Goal: Transaction & Acquisition: Purchase product/service

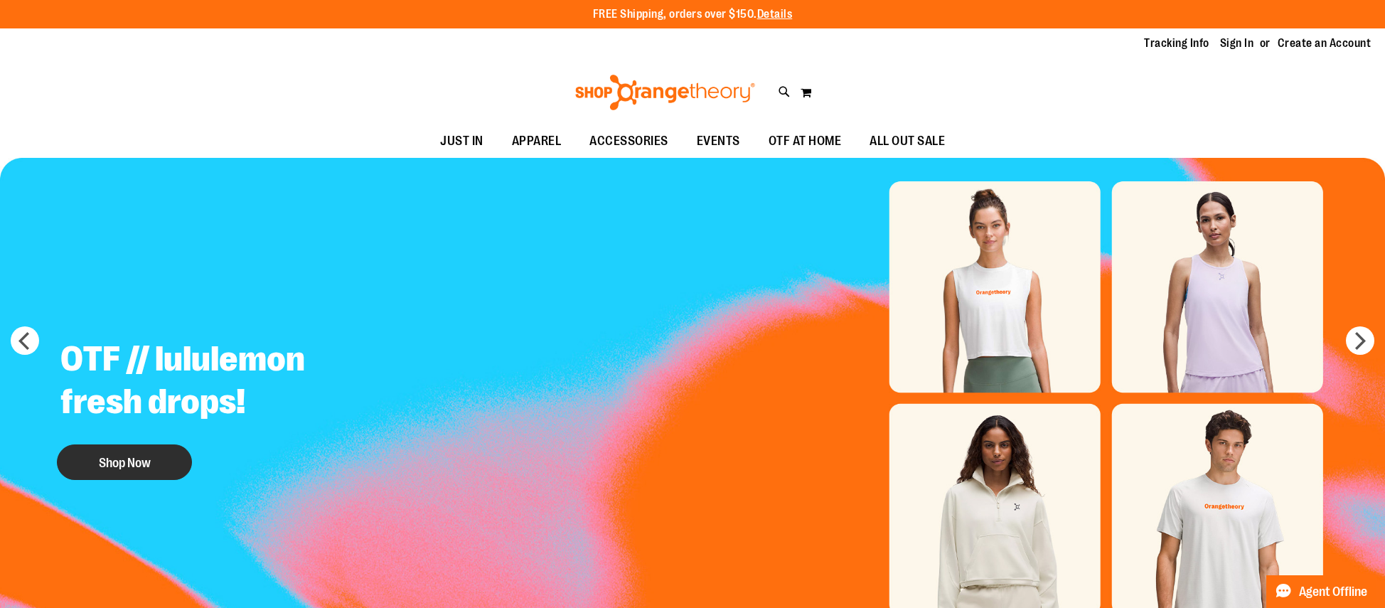
click at [130, 464] on button "Shop Now" at bounding box center [124, 462] width 135 height 36
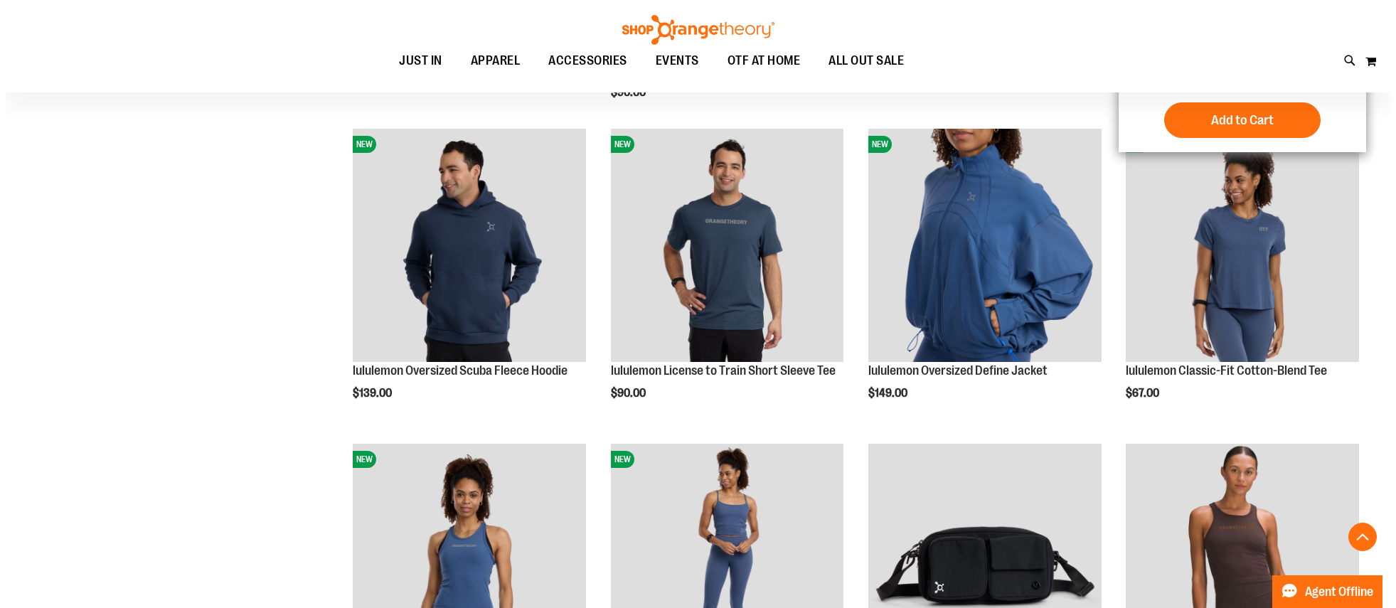
scroll to position [518, 0]
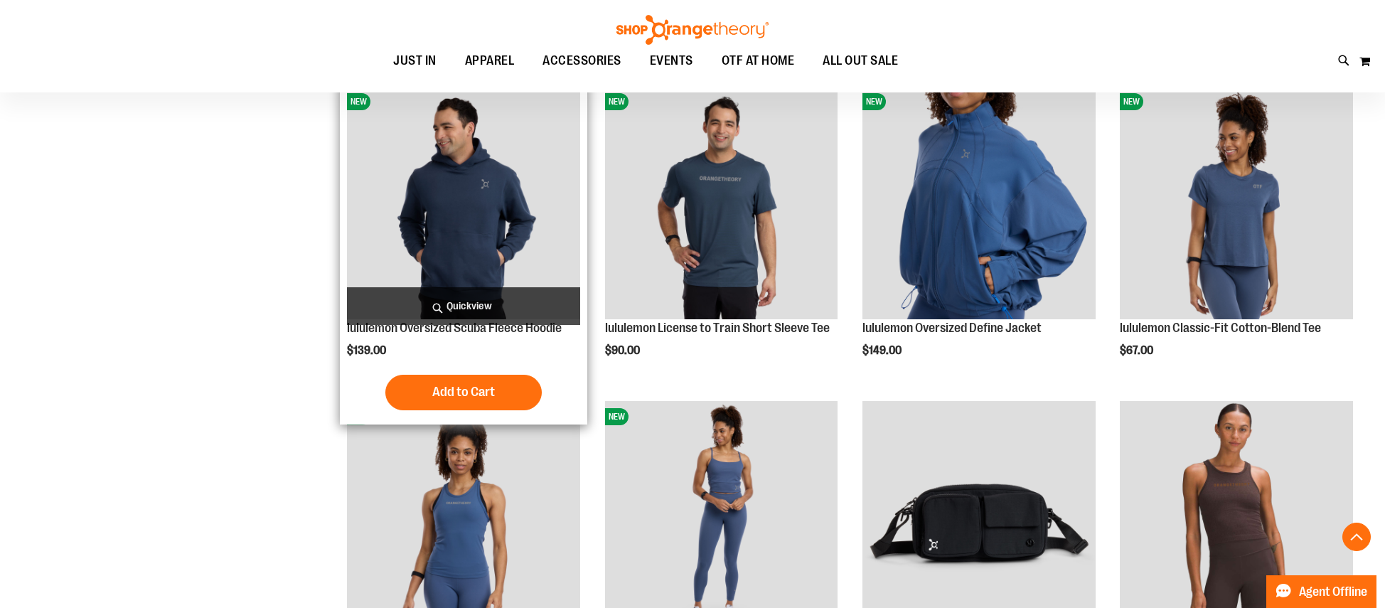
click at [480, 306] on span "Quickview" at bounding box center [463, 306] width 233 height 38
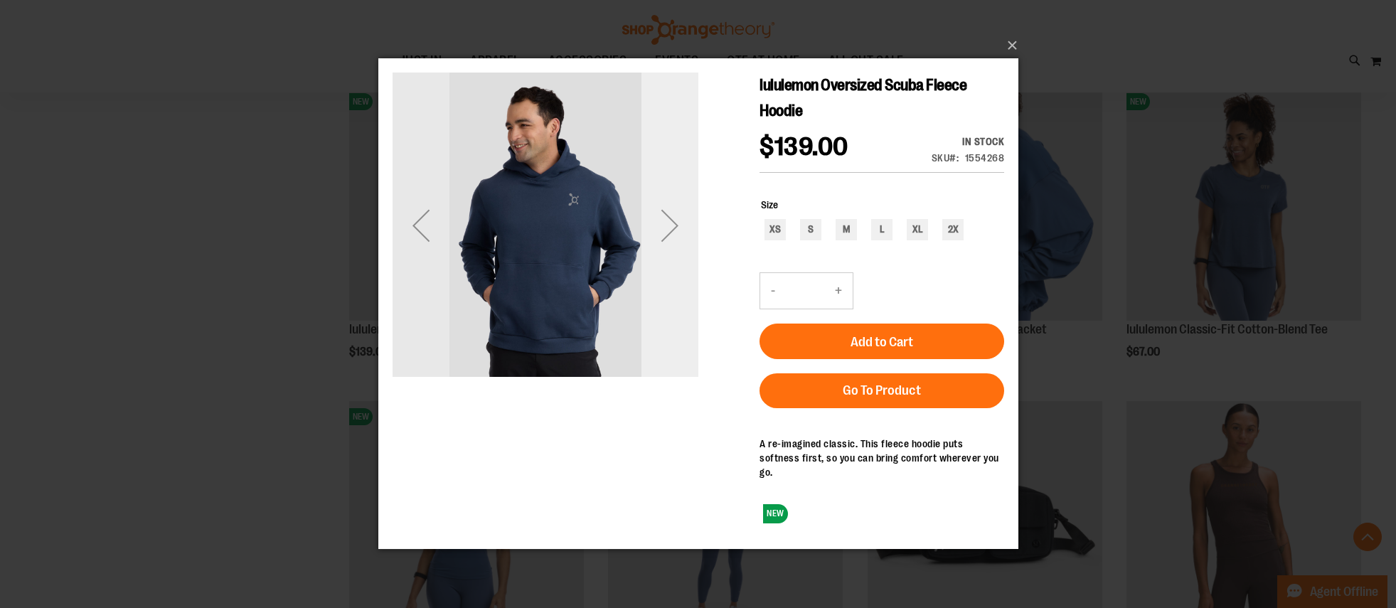
click at [671, 224] on div "Next" at bounding box center [669, 225] width 57 height 57
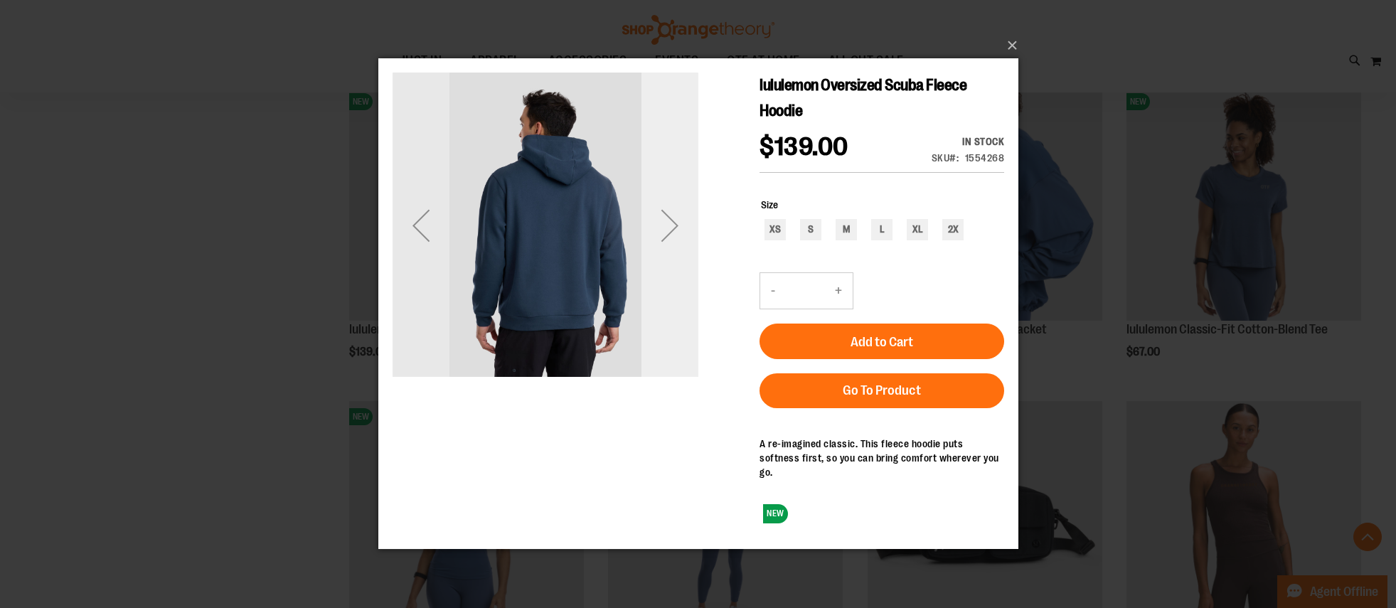
click at [671, 224] on div "Next" at bounding box center [669, 225] width 57 height 57
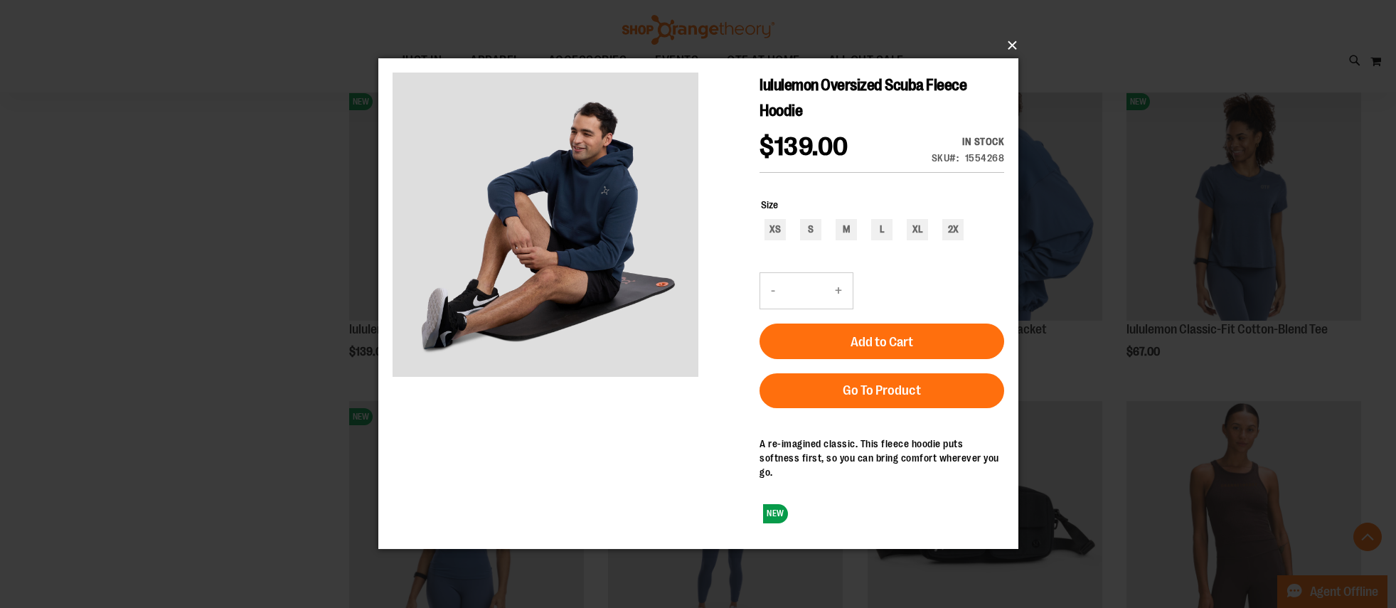
click at [1011, 42] on button "×" at bounding box center [703, 45] width 640 height 31
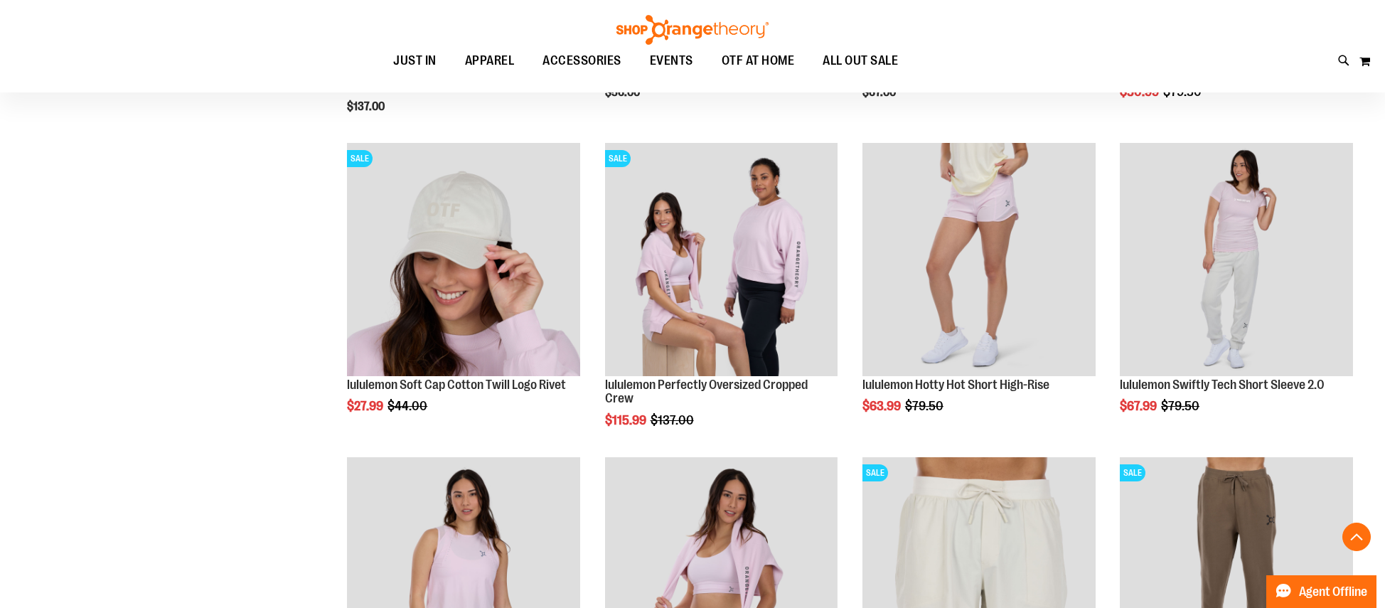
scroll to position [1427, 0]
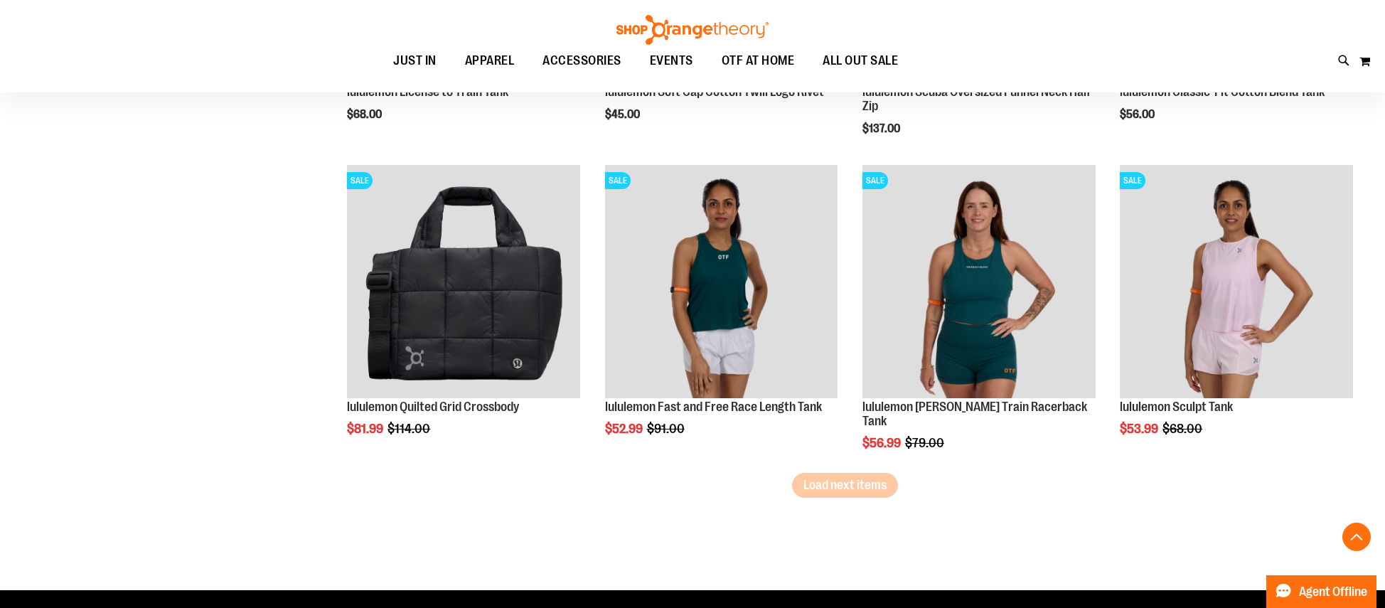
scroll to position [2719, 0]
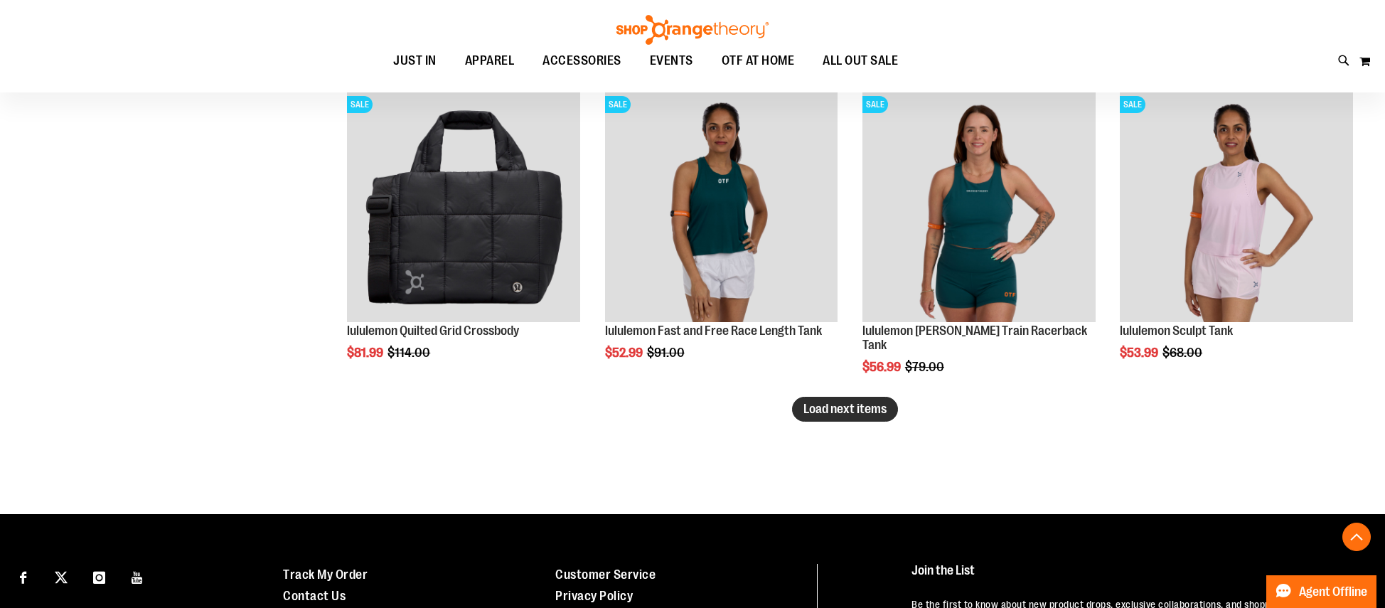
click at [874, 410] on span "Load next items" at bounding box center [845, 409] width 83 height 14
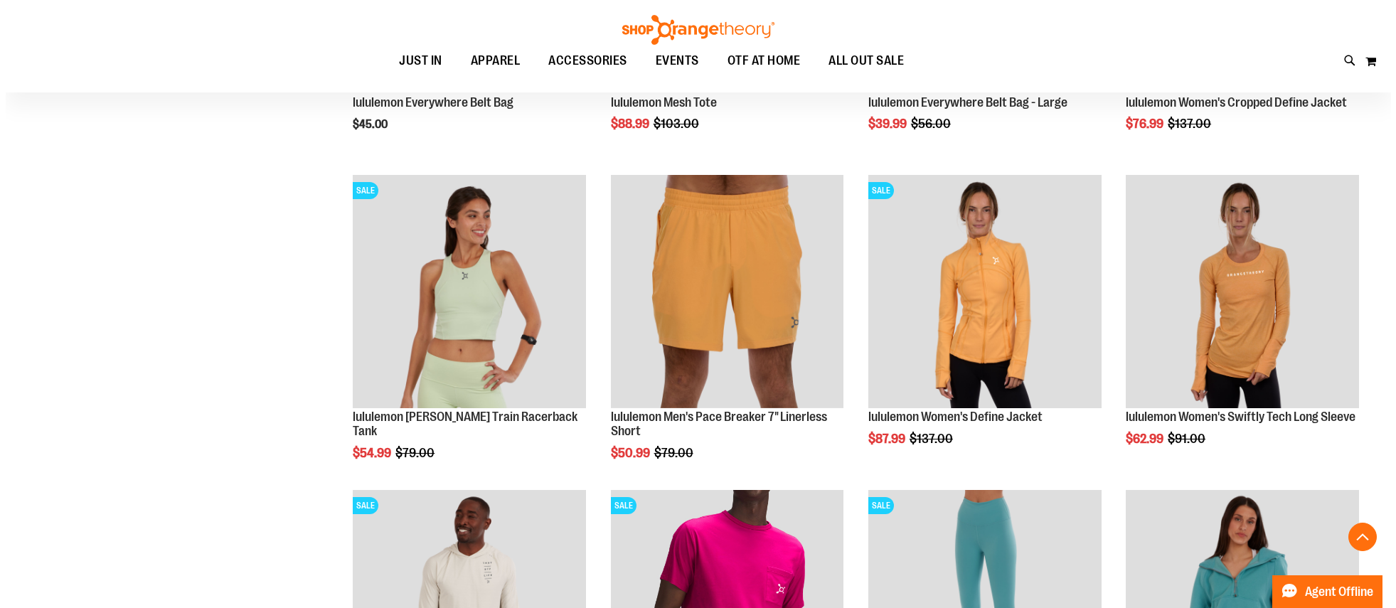
scroll to position [3263, 0]
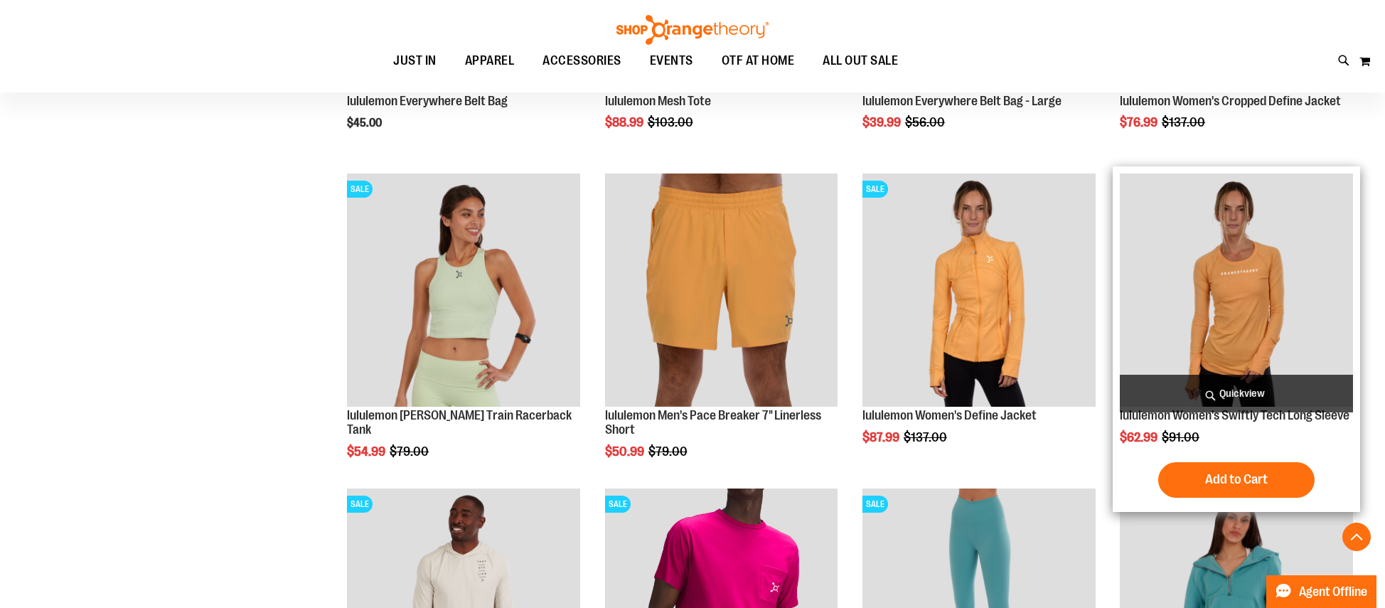
click at [1238, 392] on span "Quickview" at bounding box center [1236, 394] width 233 height 38
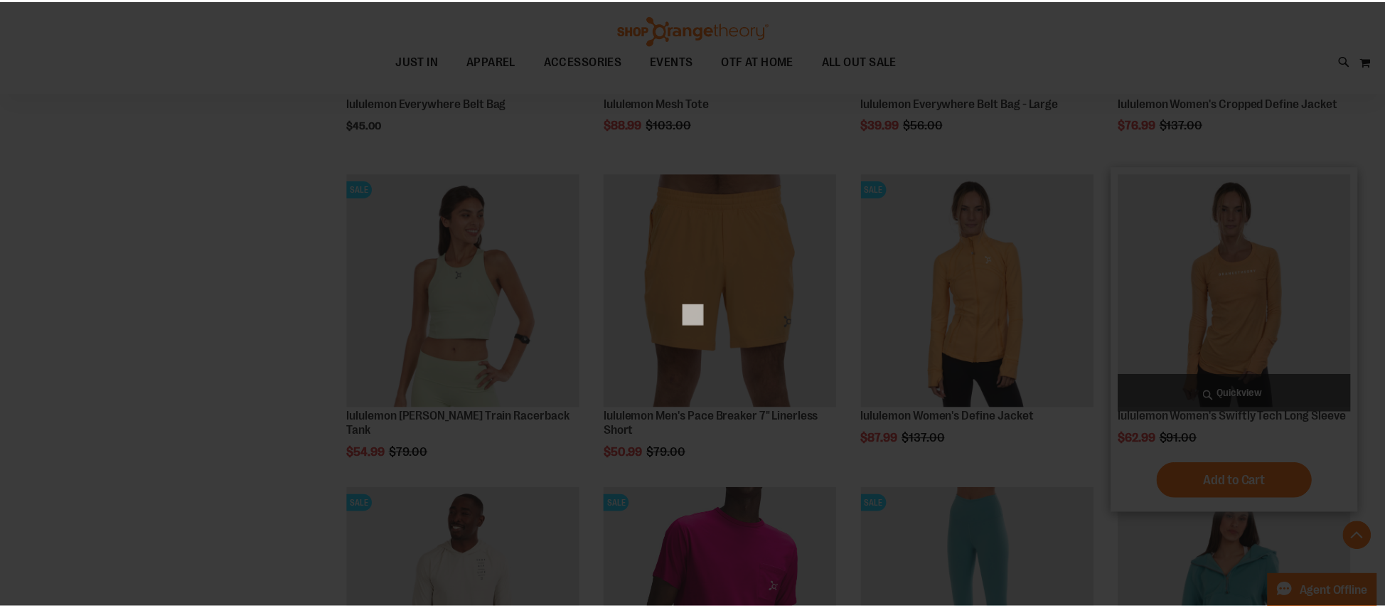
scroll to position [0, 0]
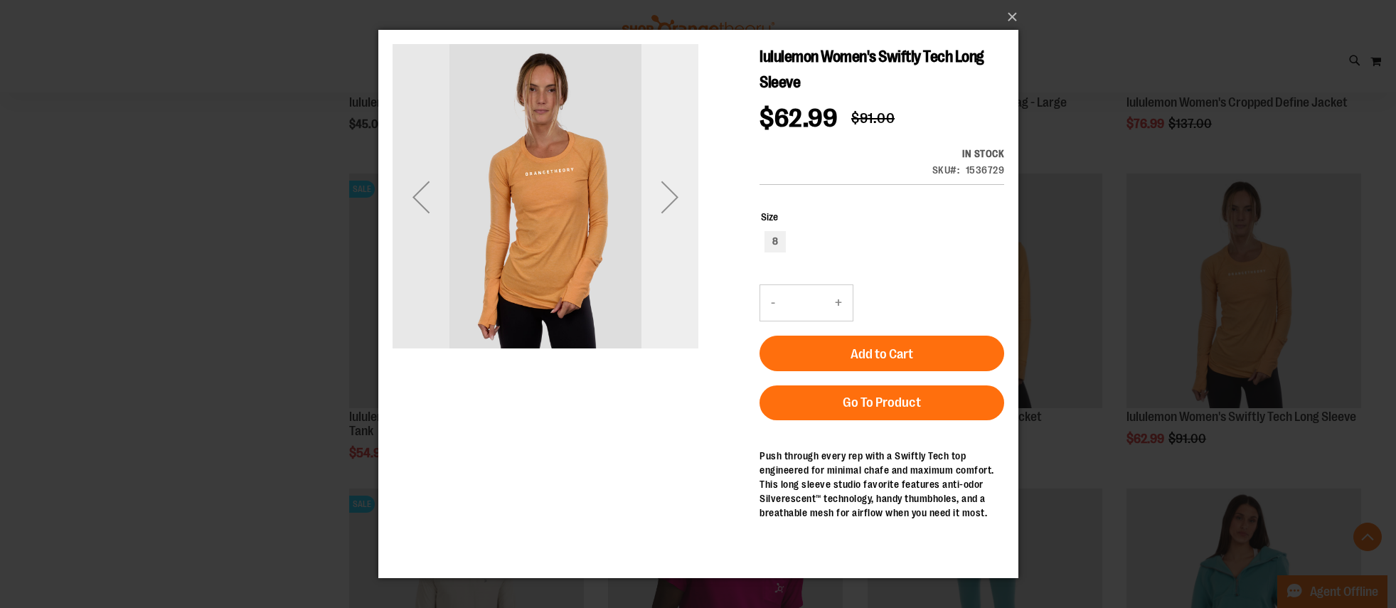
click at [674, 196] on div "Next" at bounding box center [669, 197] width 57 height 57
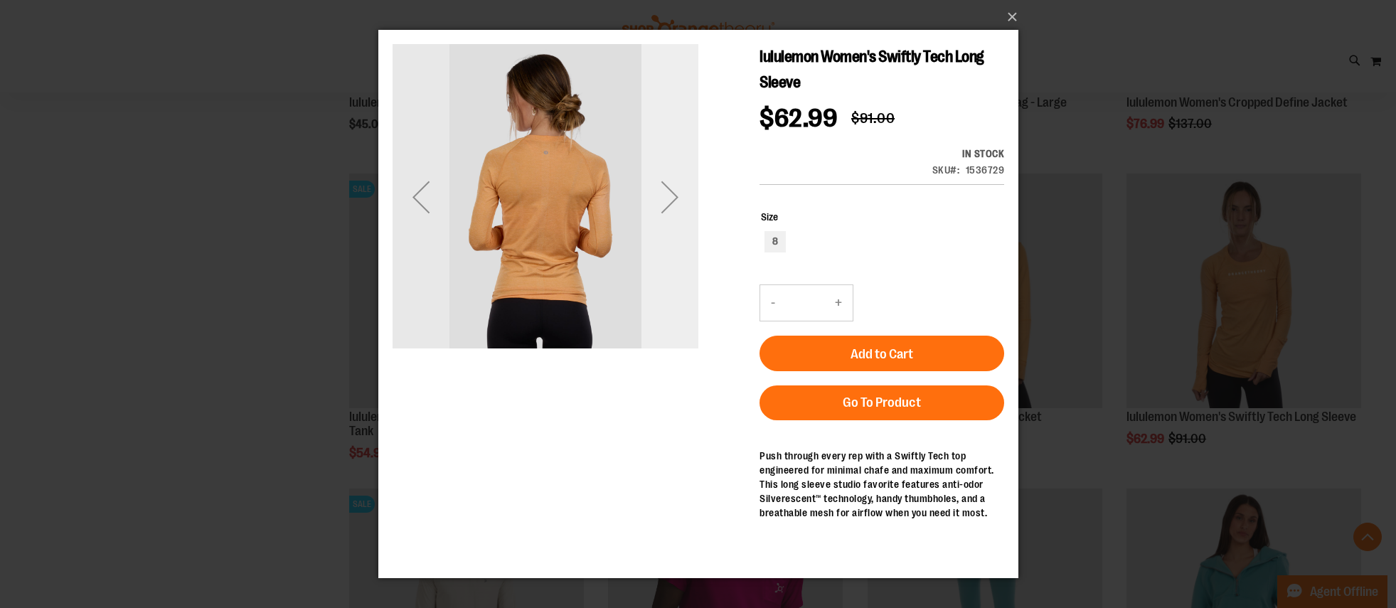
click at [674, 196] on div "Next" at bounding box center [669, 197] width 57 height 57
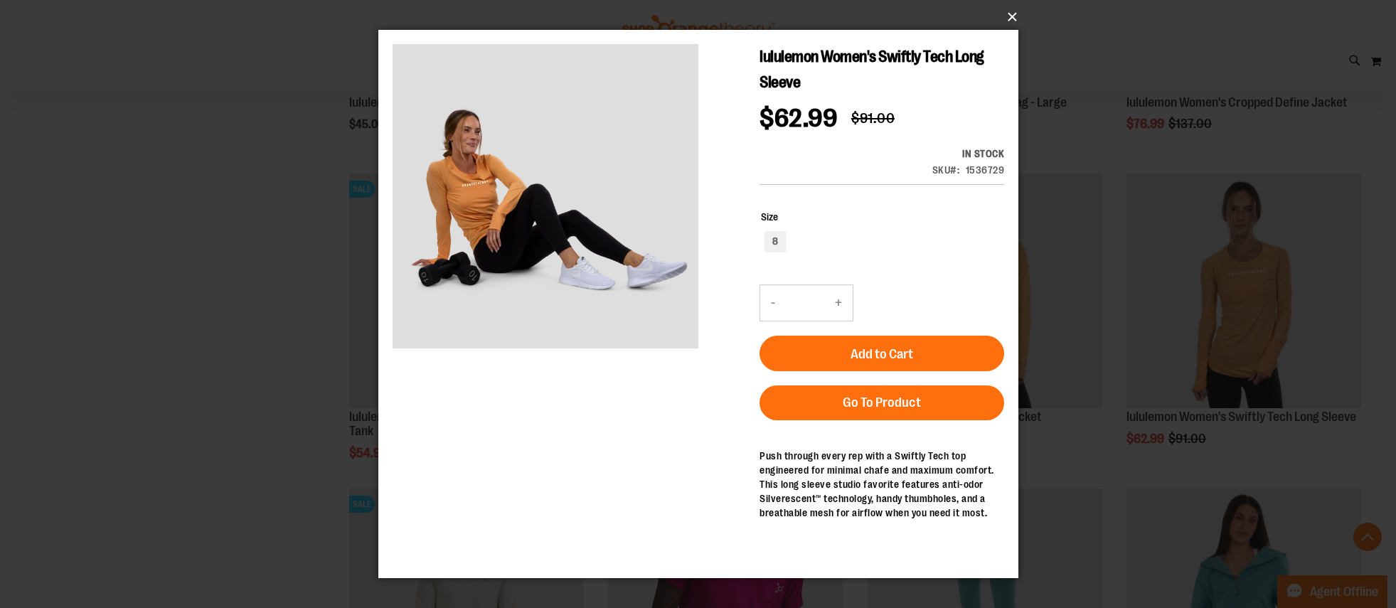
click at [1008, 14] on button "×" at bounding box center [703, 16] width 640 height 31
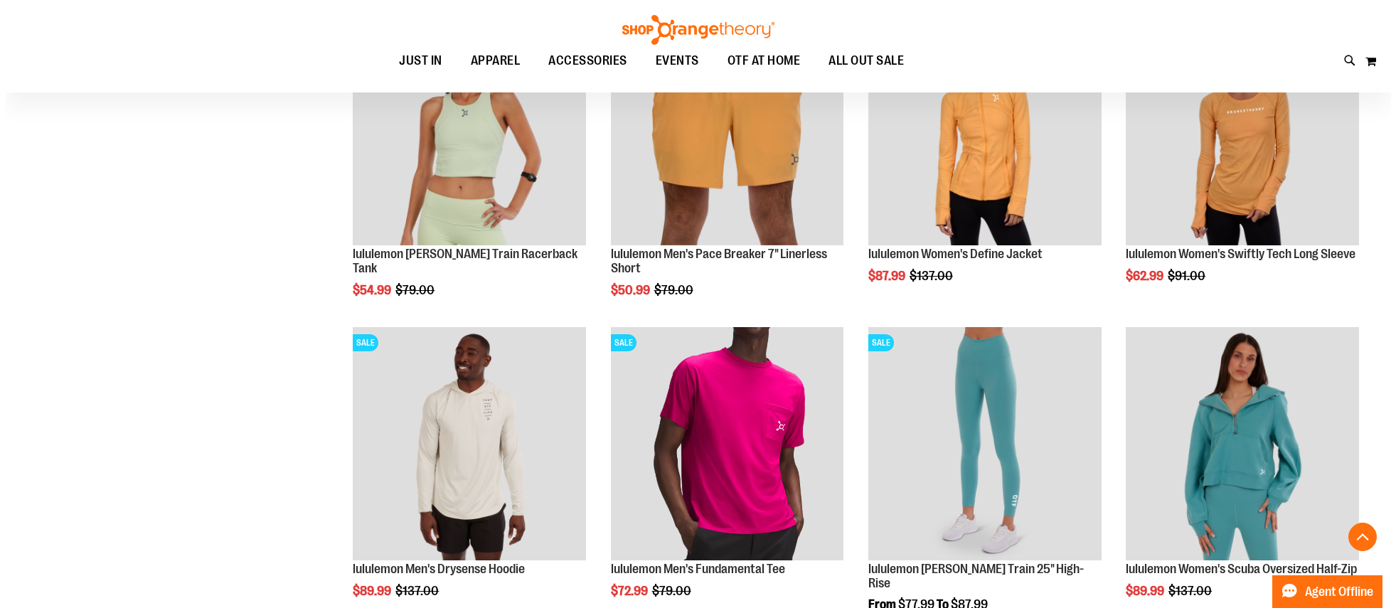
scroll to position [3460, 0]
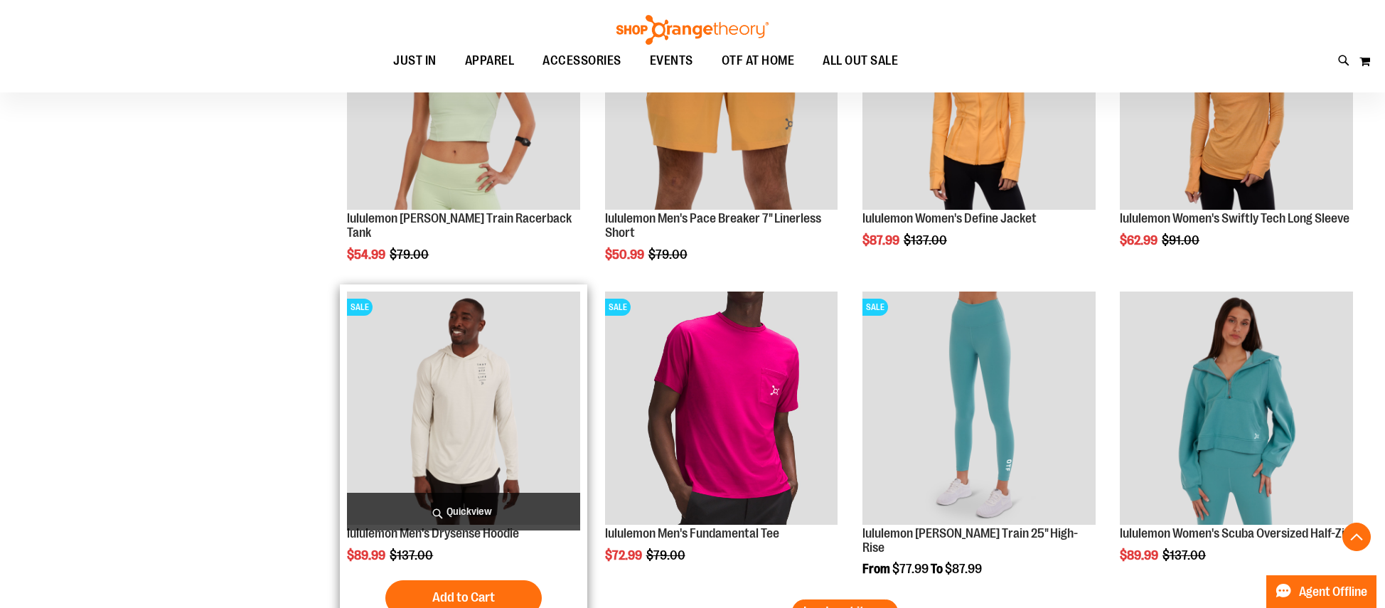
click at [478, 512] on span "Quickview" at bounding box center [463, 512] width 233 height 38
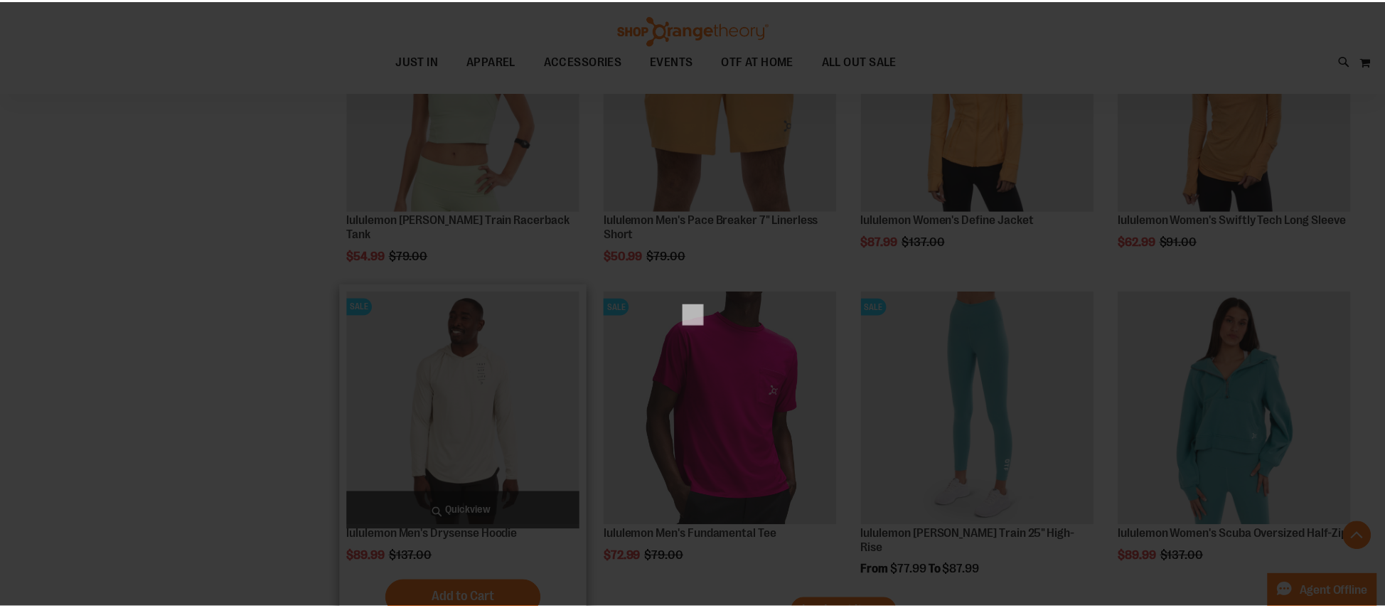
scroll to position [0, 0]
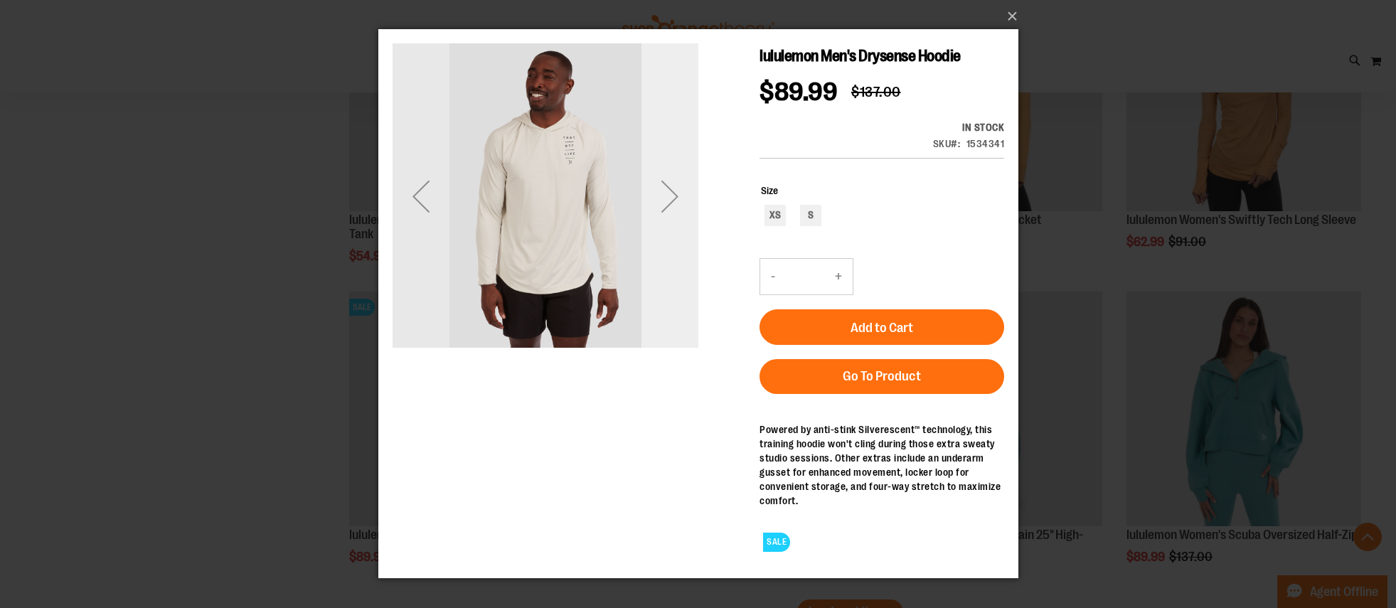
click at [677, 195] on div "Next" at bounding box center [669, 196] width 57 height 57
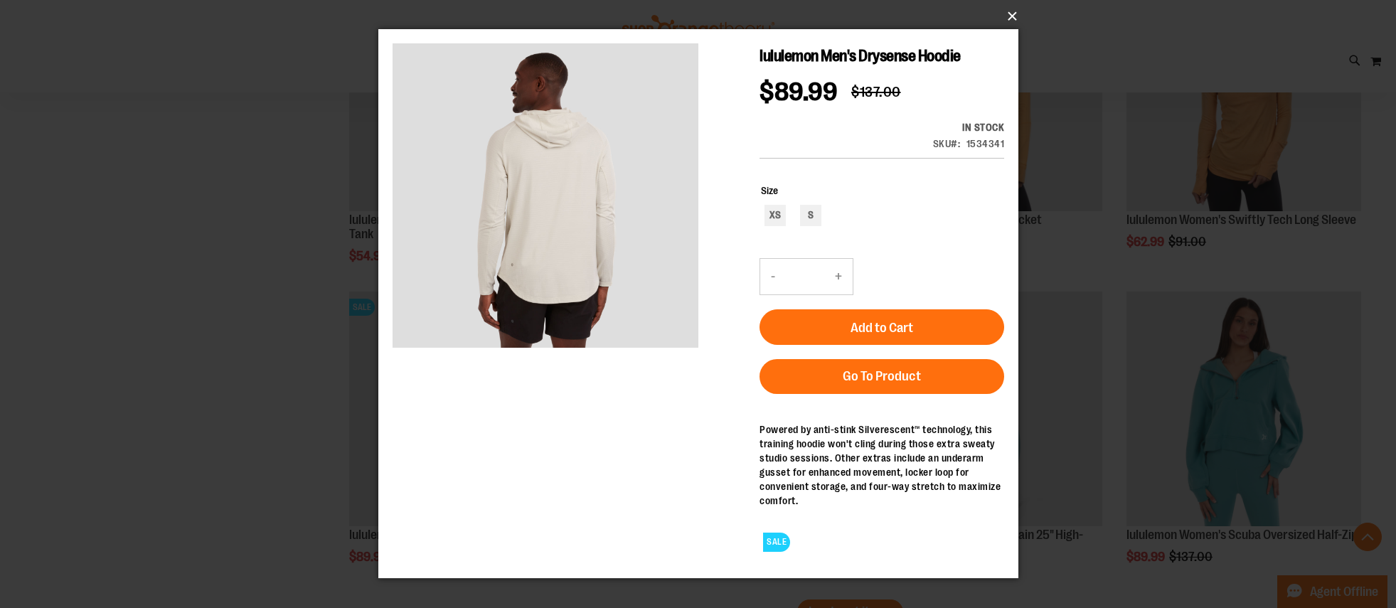
click at [1013, 10] on button "×" at bounding box center [703, 16] width 640 height 31
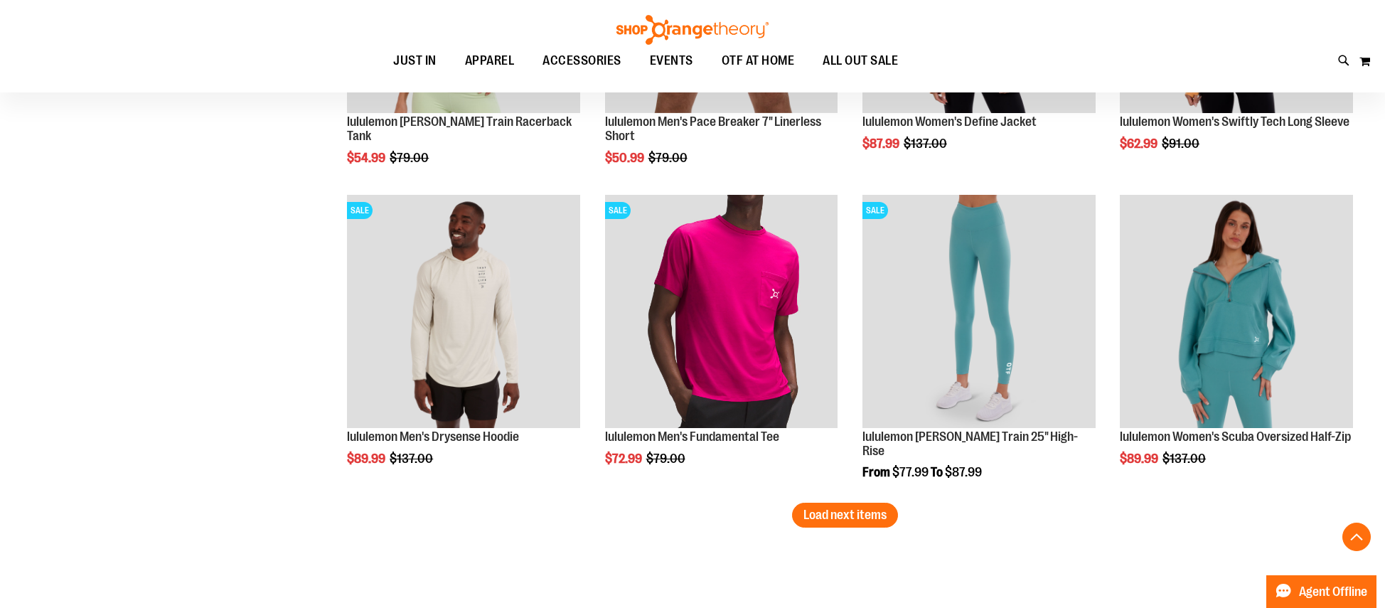
scroll to position [3682, 0]
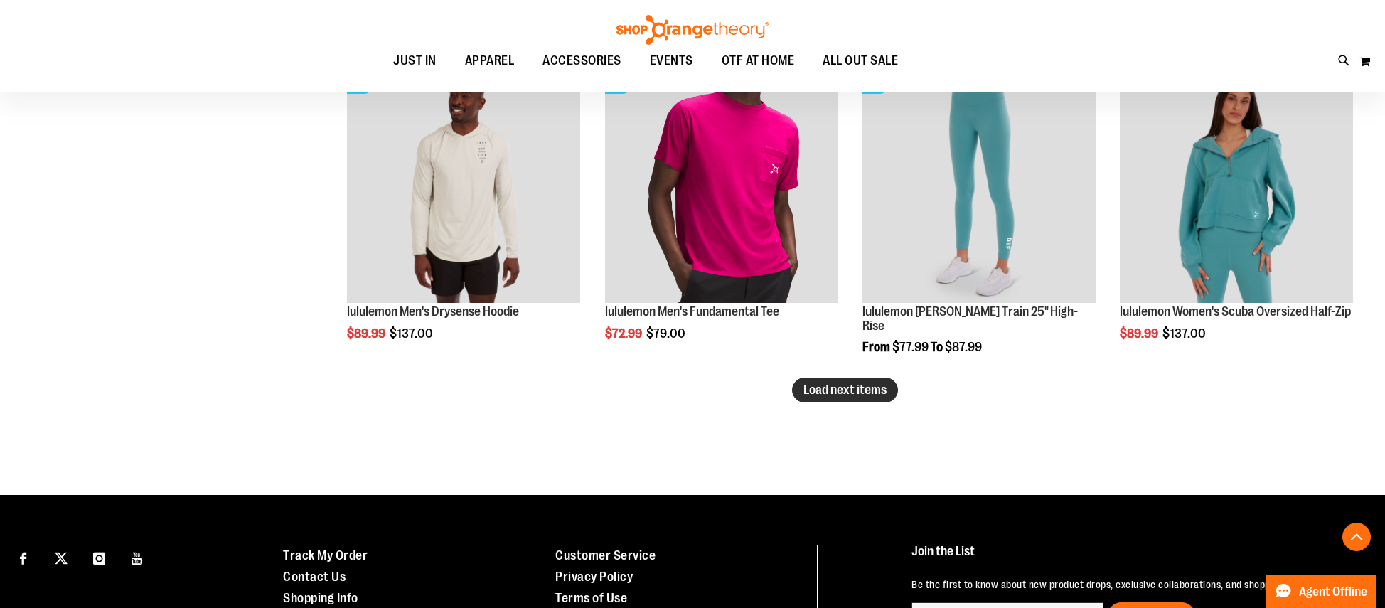
click at [856, 391] on span "Load next items" at bounding box center [845, 390] width 83 height 14
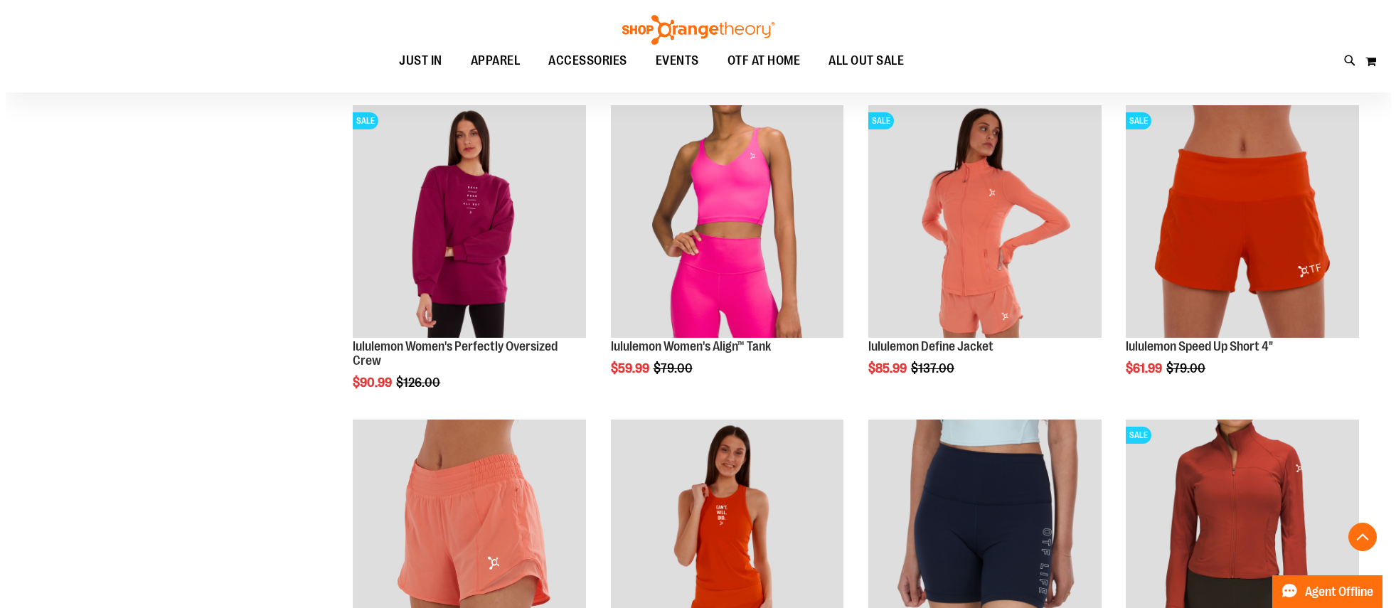
scroll to position [3977, 0]
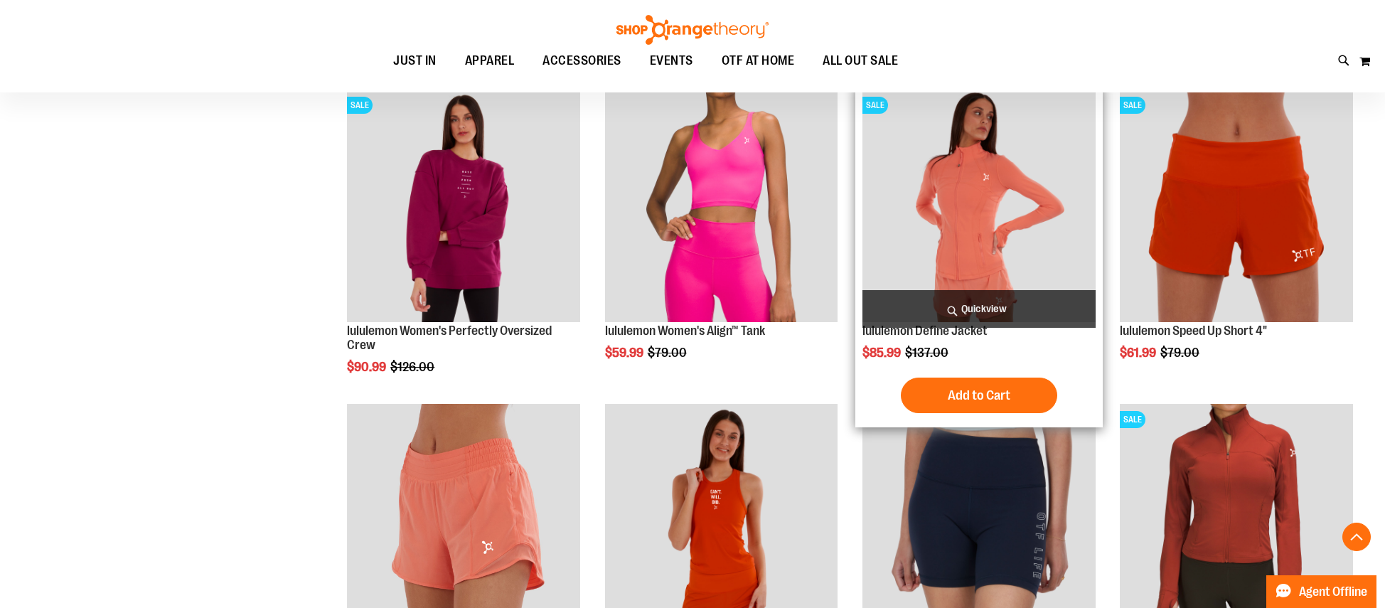
click at [990, 304] on span "Quickview" at bounding box center [979, 309] width 233 height 38
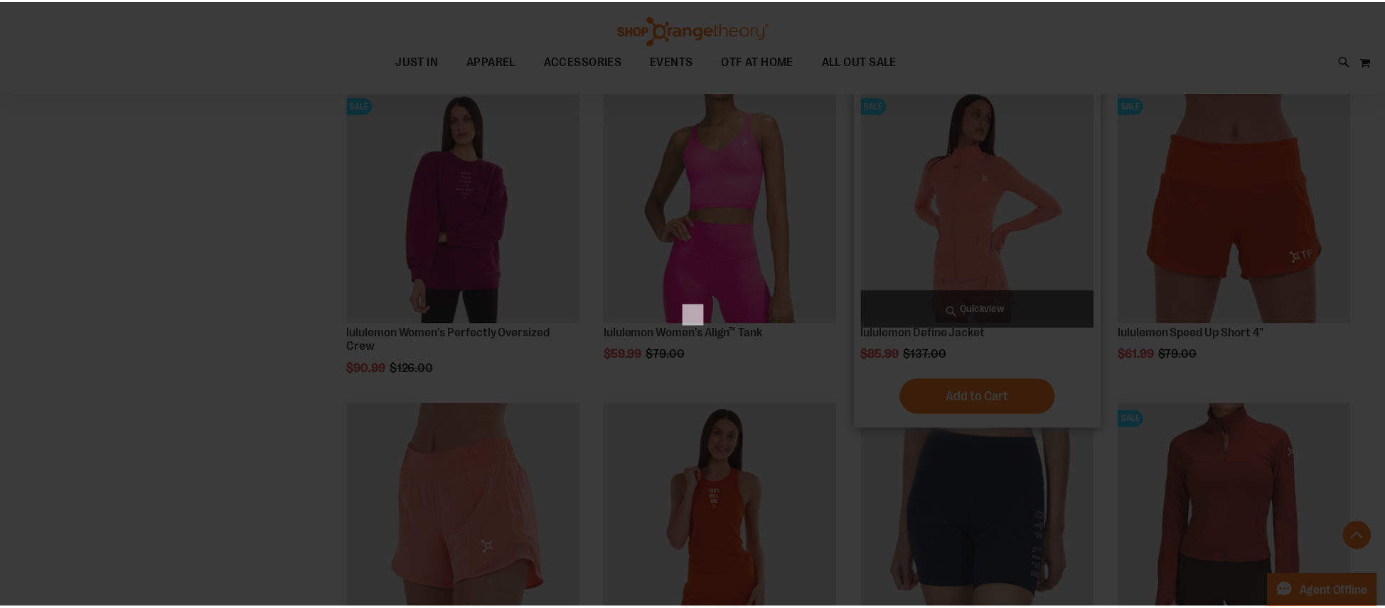
scroll to position [0, 0]
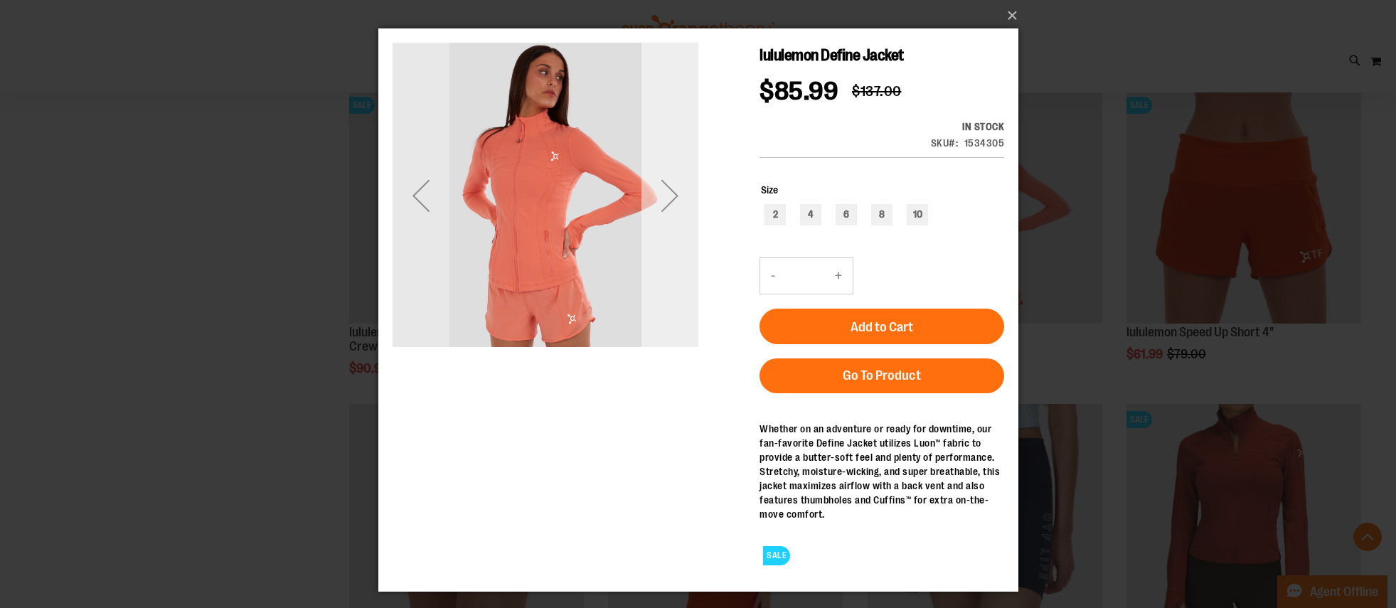
click at [673, 190] on div "Next" at bounding box center [669, 195] width 57 height 57
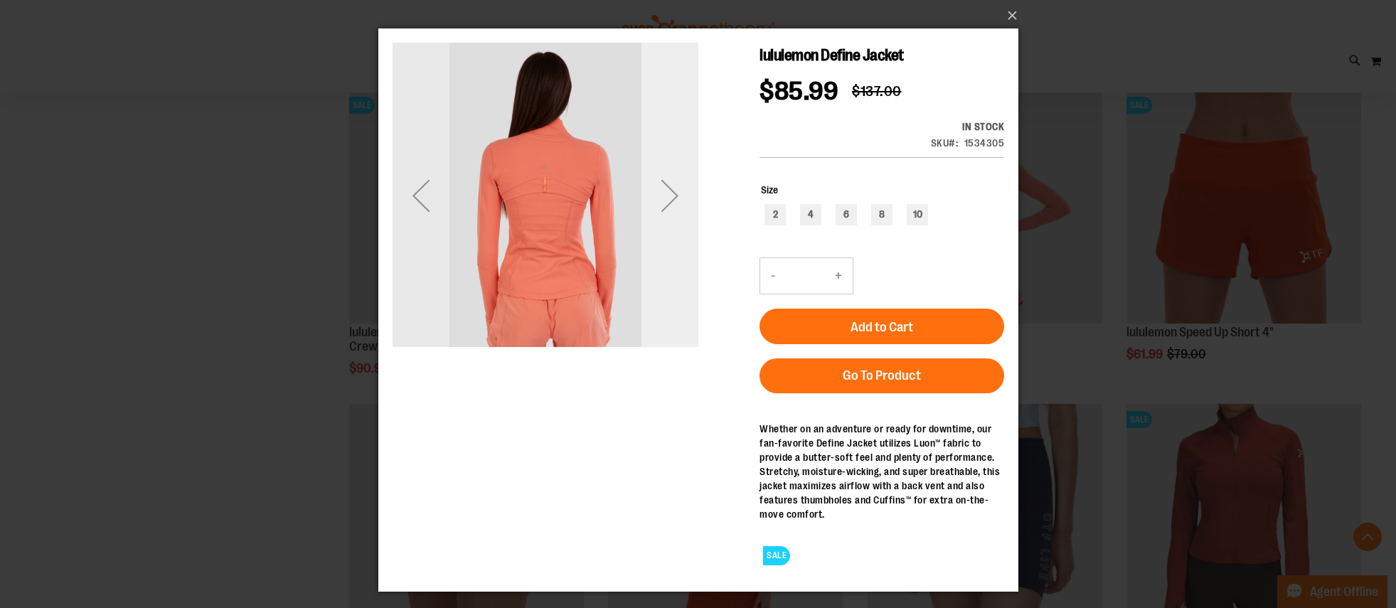
click at [673, 190] on div "Next" at bounding box center [669, 195] width 57 height 57
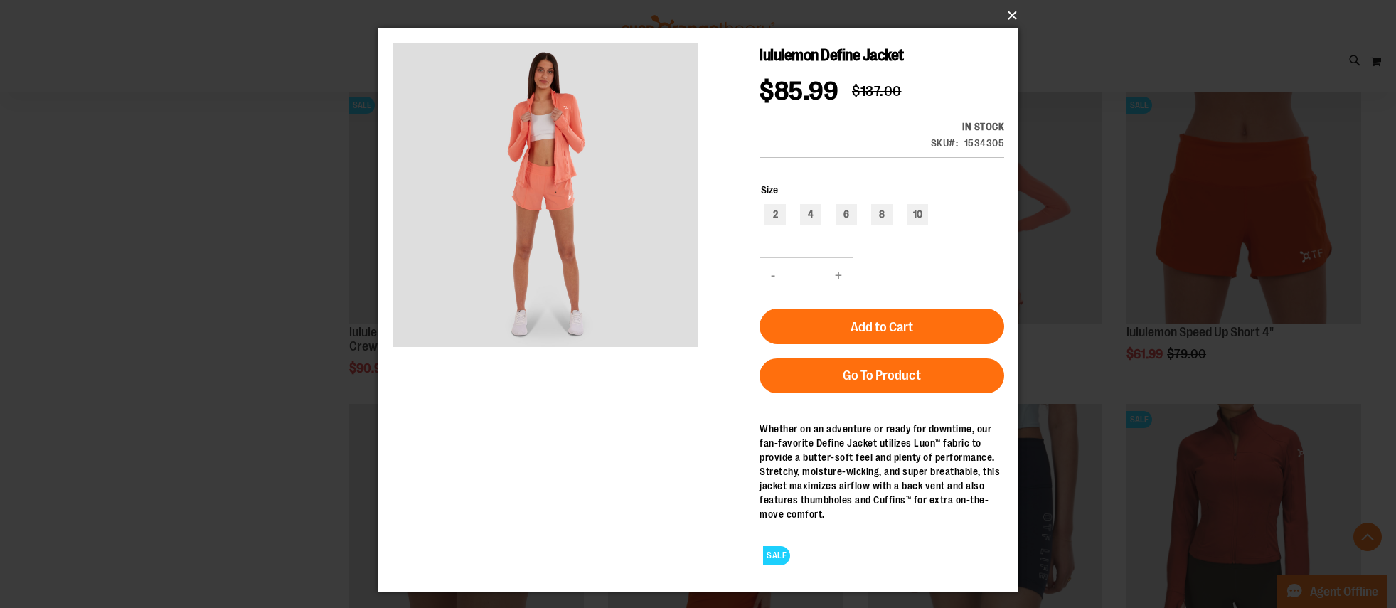
click at [1013, 16] on button "×" at bounding box center [703, 15] width 640 height 31
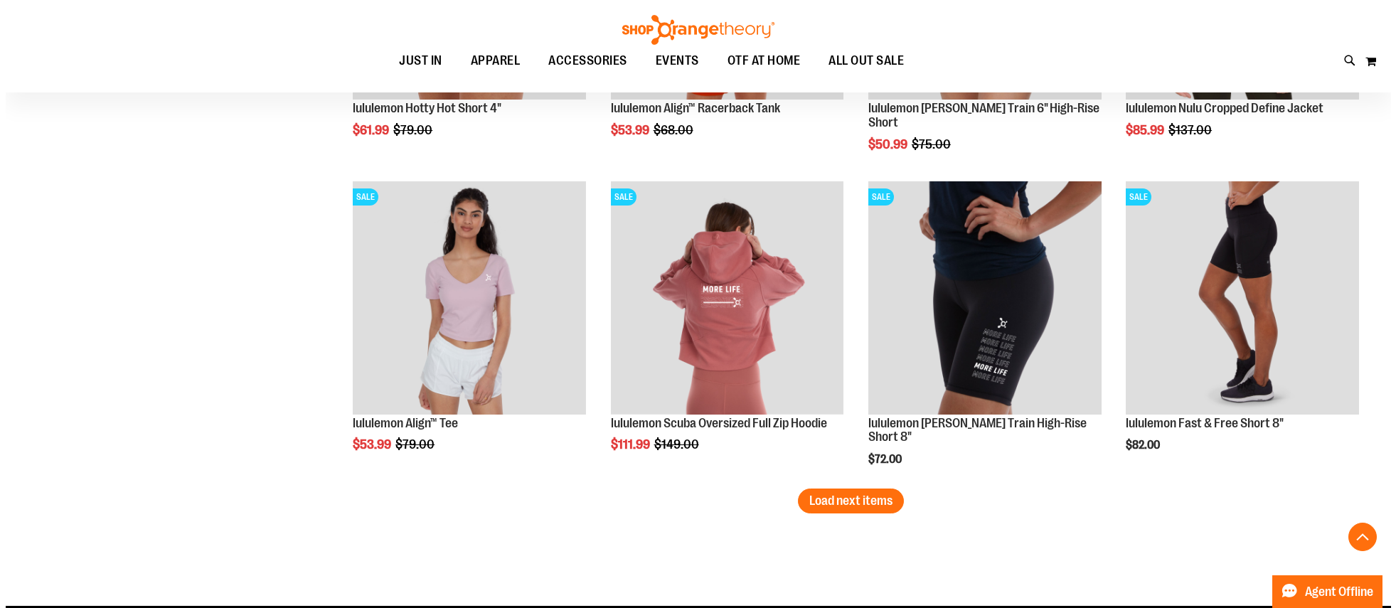
scroll to position [4533, 0]
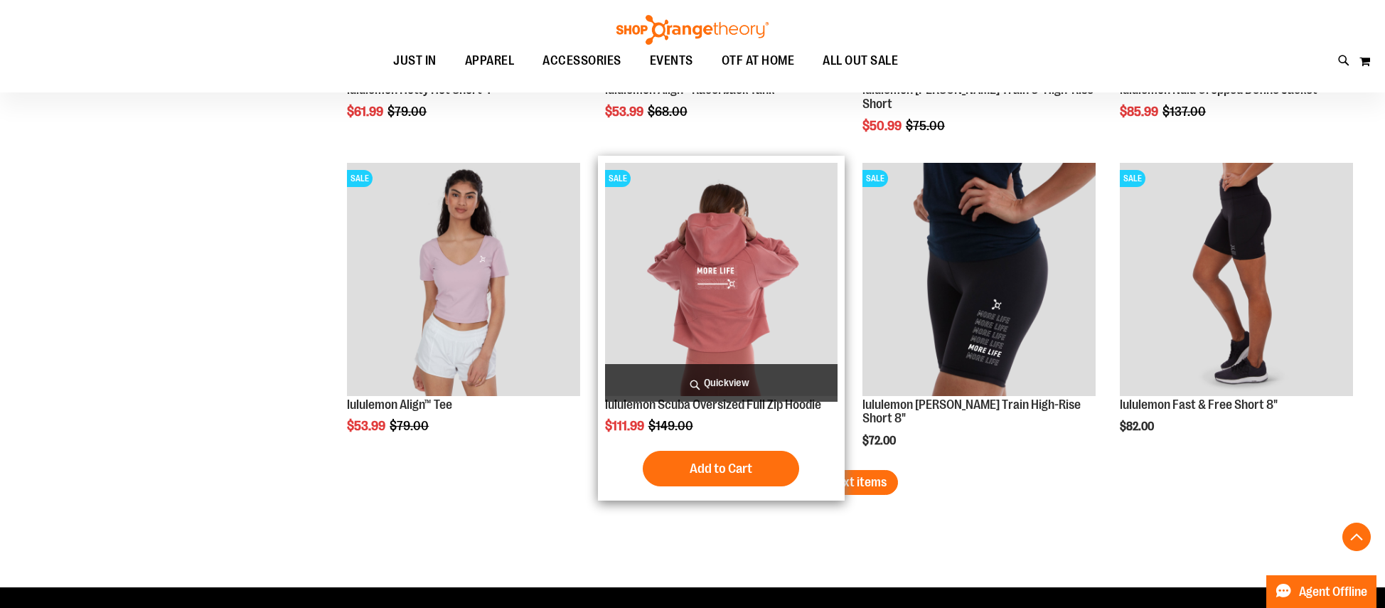
click at [721, 383] on span "Quickview" at bounding box center [721, 383] width 233 height 38
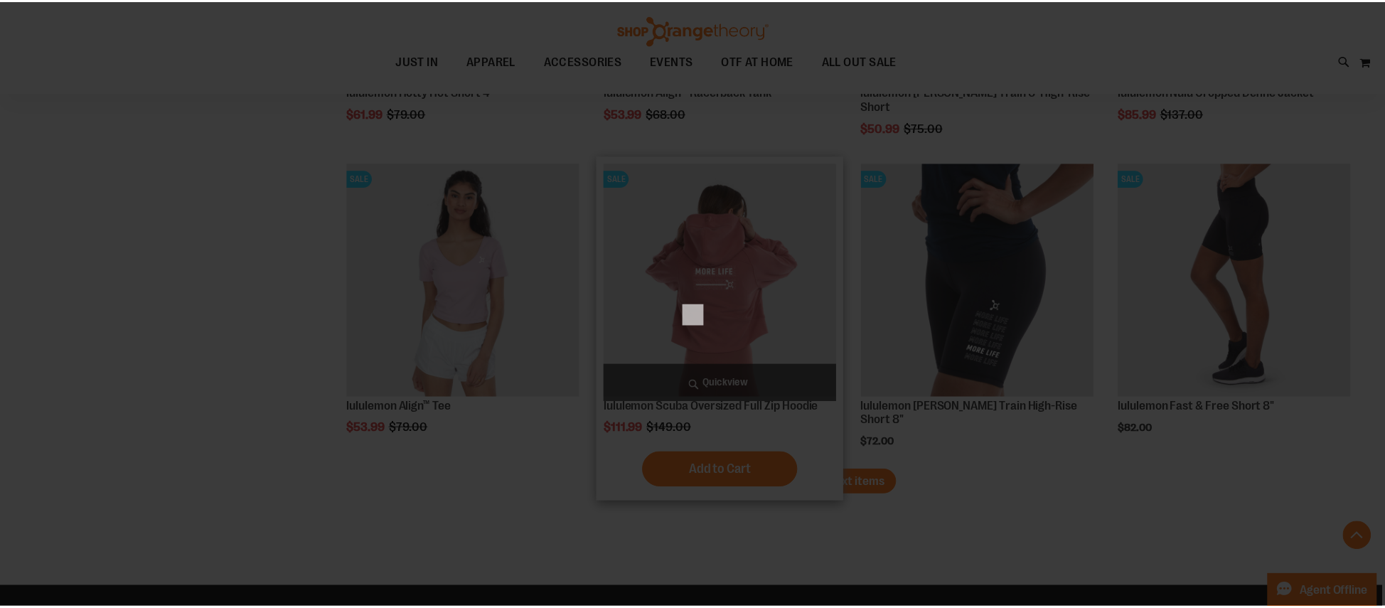
scroll to position [0, 0]
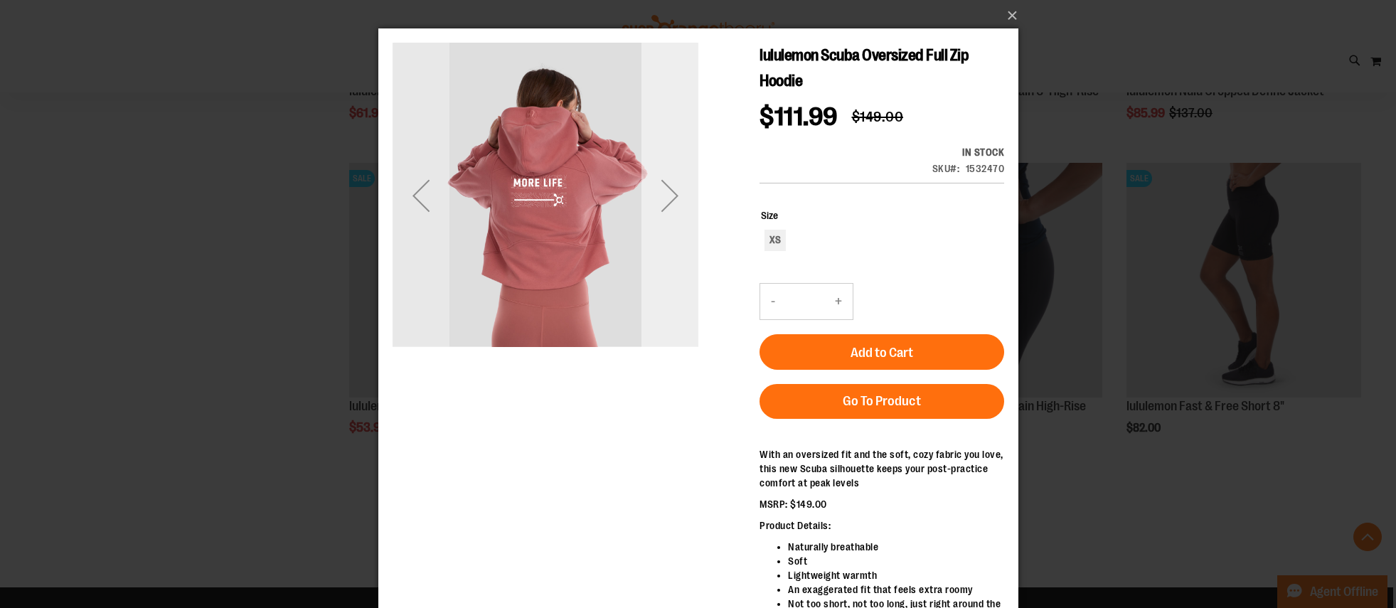
click at [676, 197] on div "Next" at bounding box center [669, 195] width 57 height 57
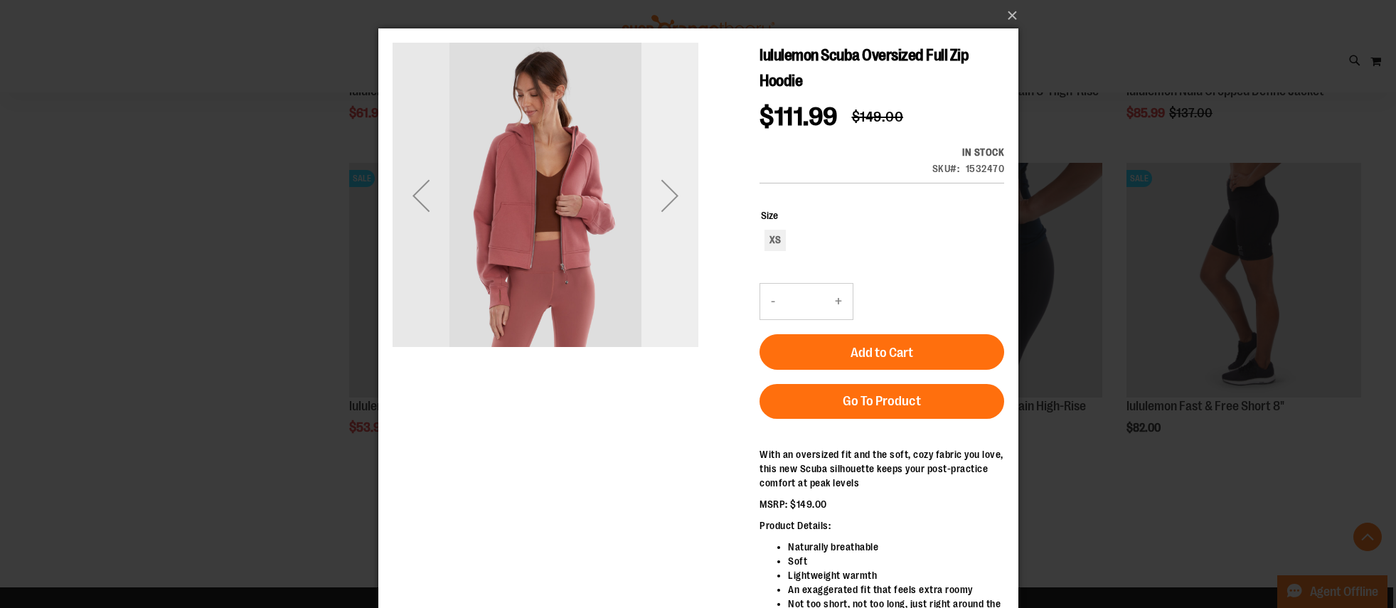
click at [676, 197] on div "Next" at bounding box center [669, 195] width 57 height 57
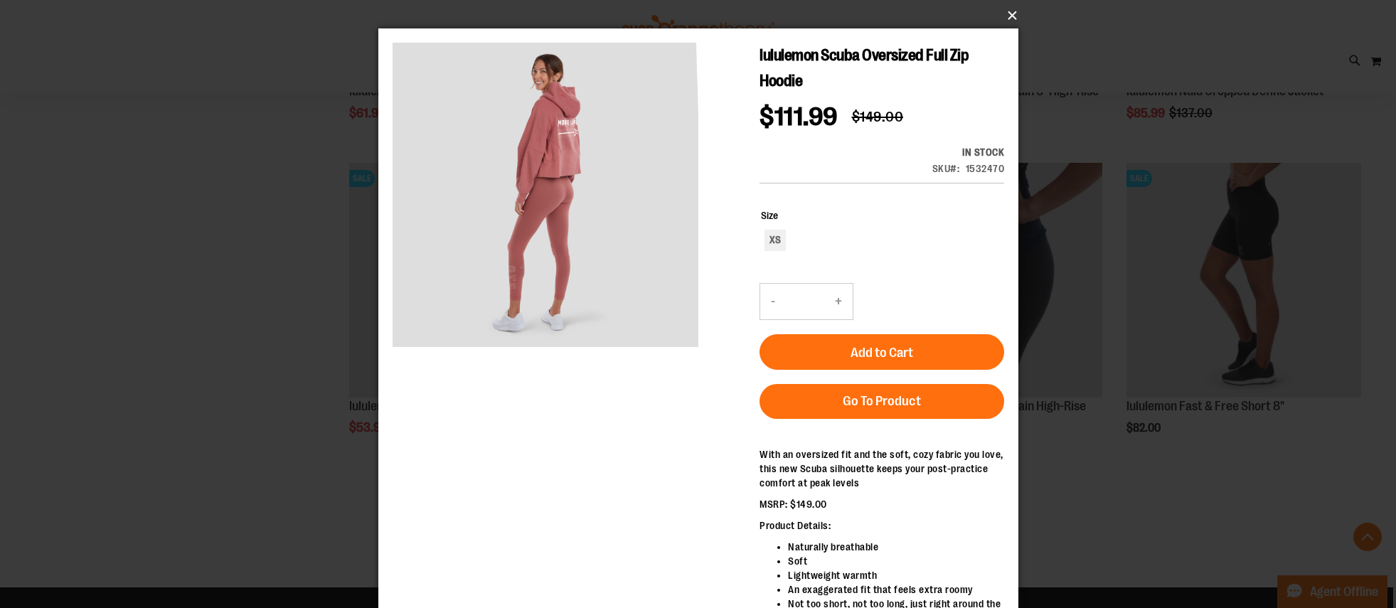
click at [1013, 9] on button "×" at bounding box center [703, 15] width 640 height 31
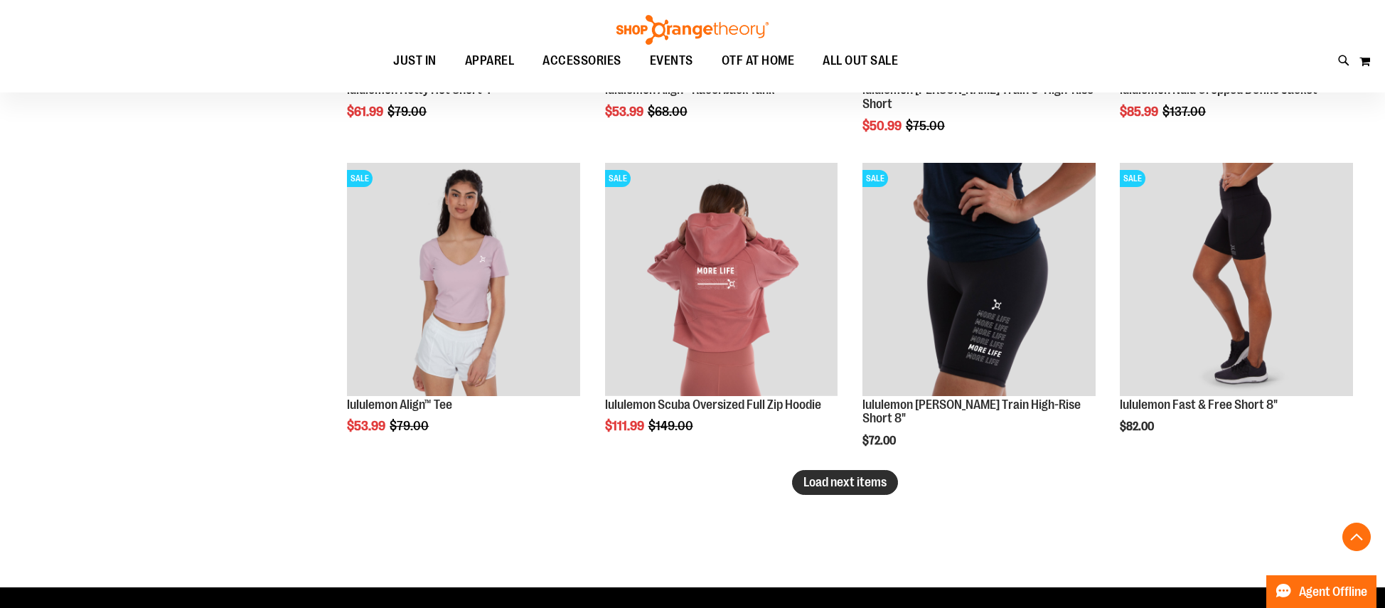
click at [832, 479] on span "Load next items" at bounding box center [845, 482] width 83 height 14
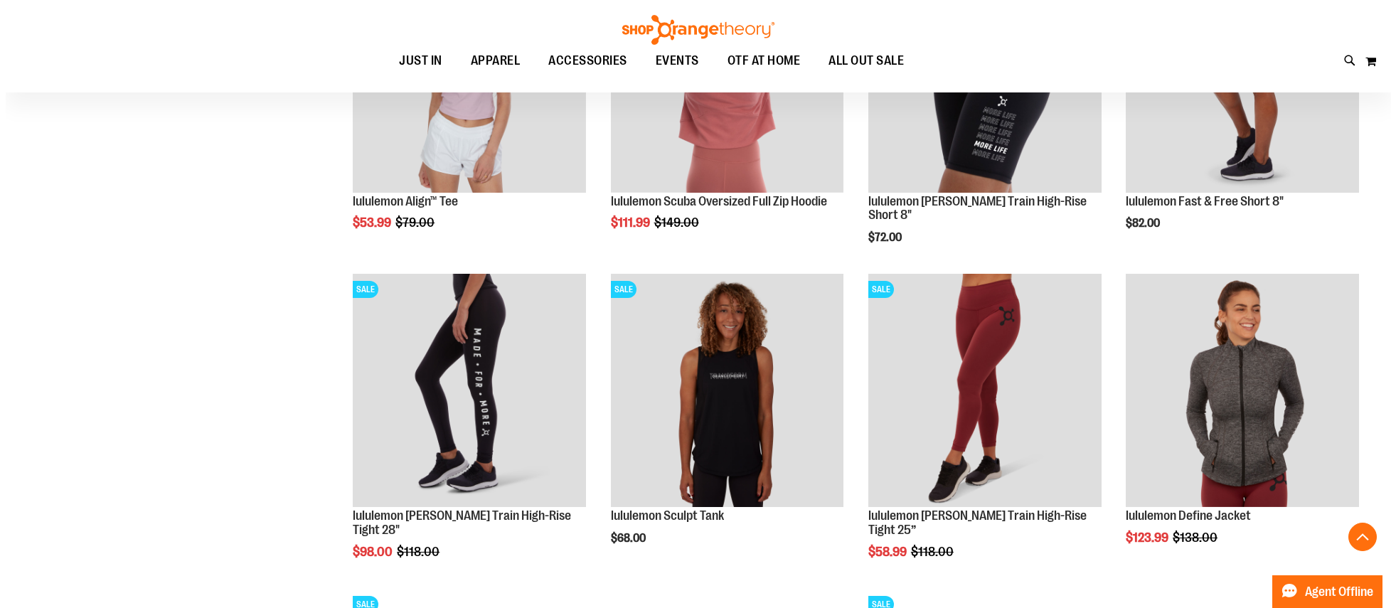
scroll to position [4853, 0]
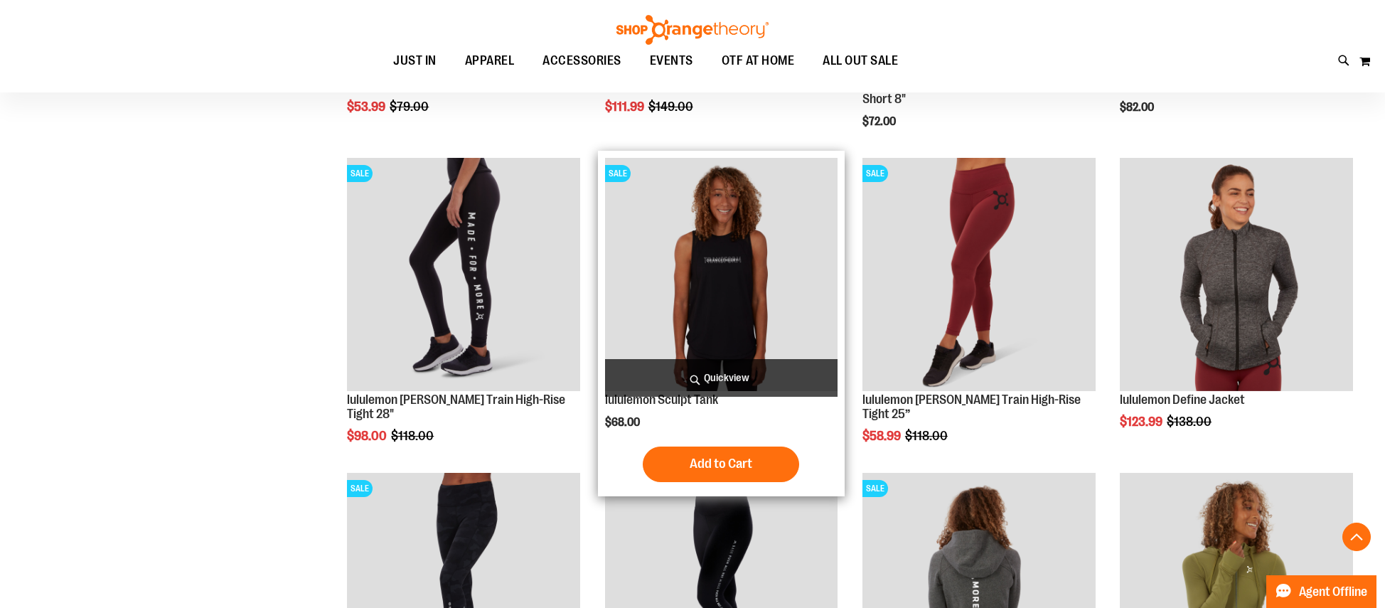
click at [736, 380] on span "Quickview" at bounding box center [721, 378] width 233 height 38
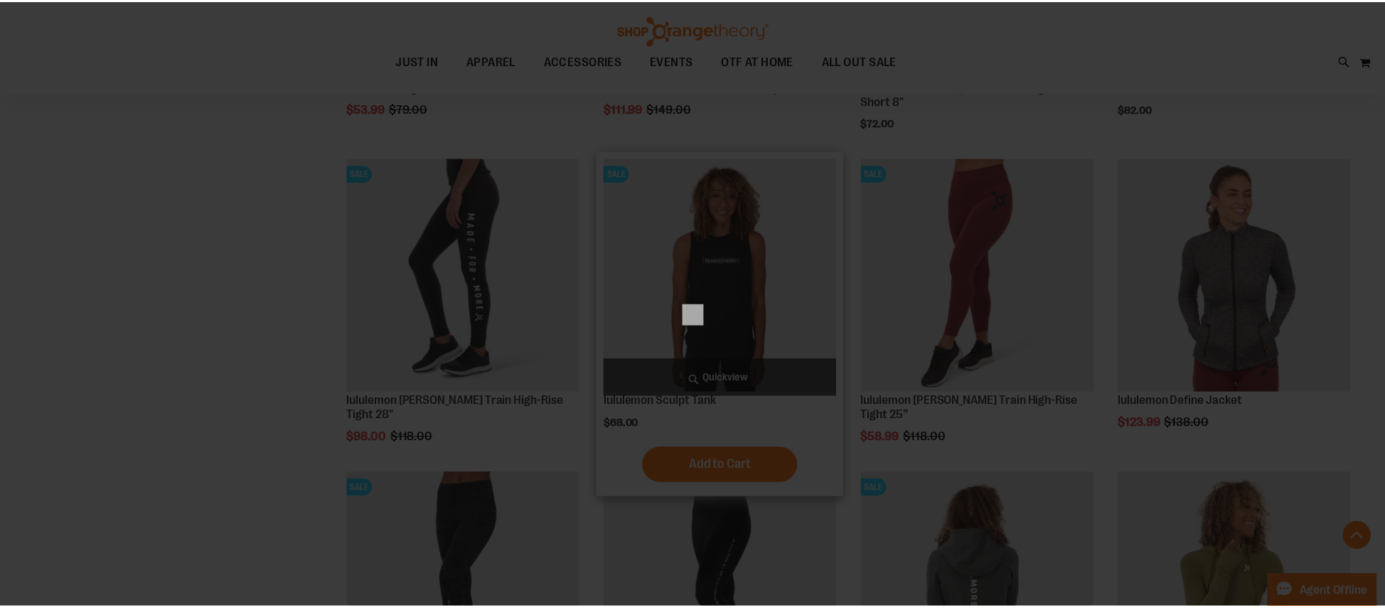
scroll to position [0, 0]
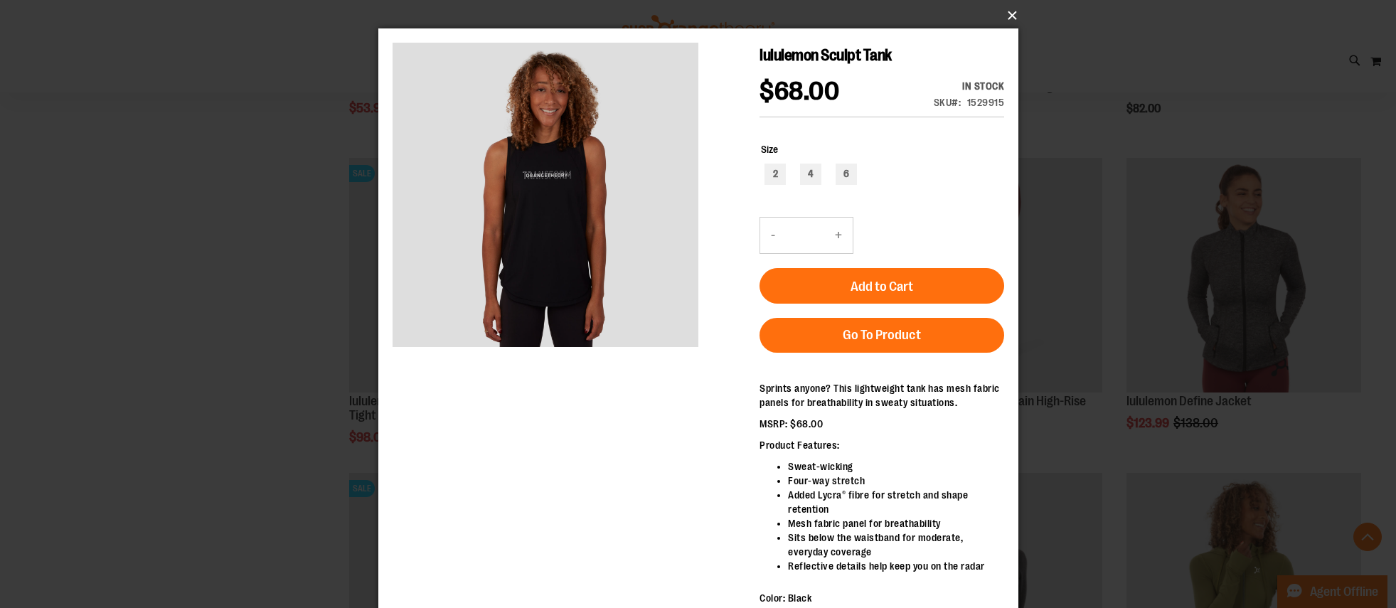
click at [1011, 14] on button "×" at bounding box center [703, 15] width 640 height 31
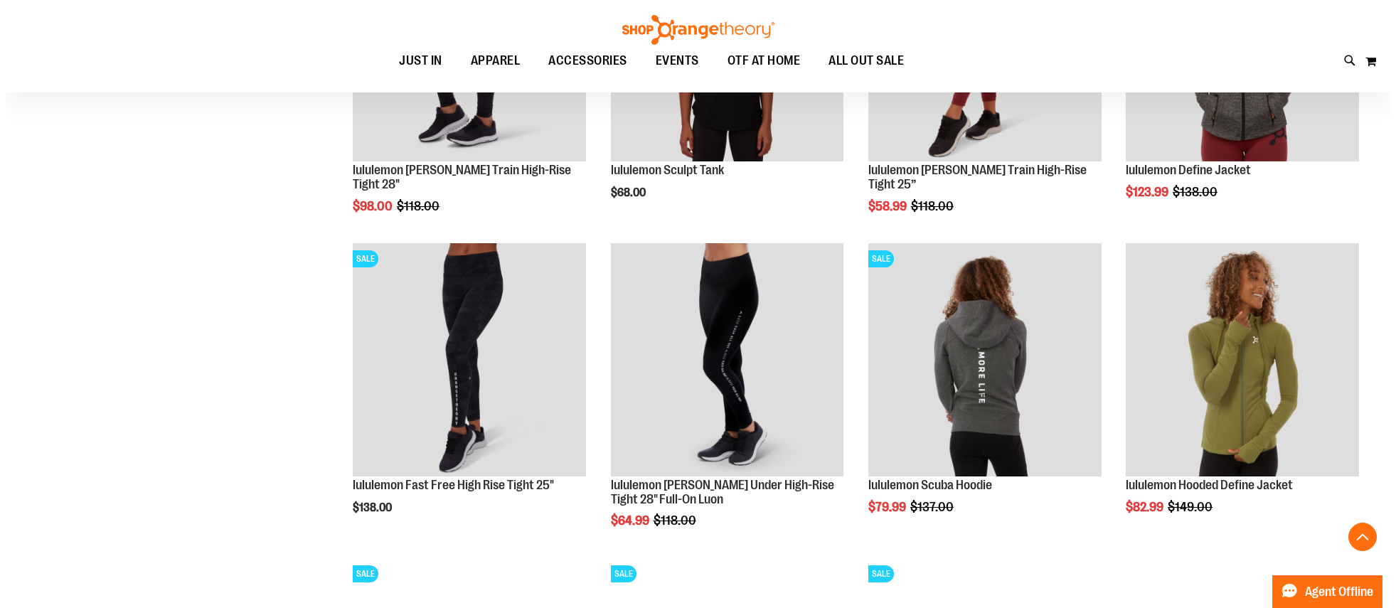
scroll to position [5139, 0]
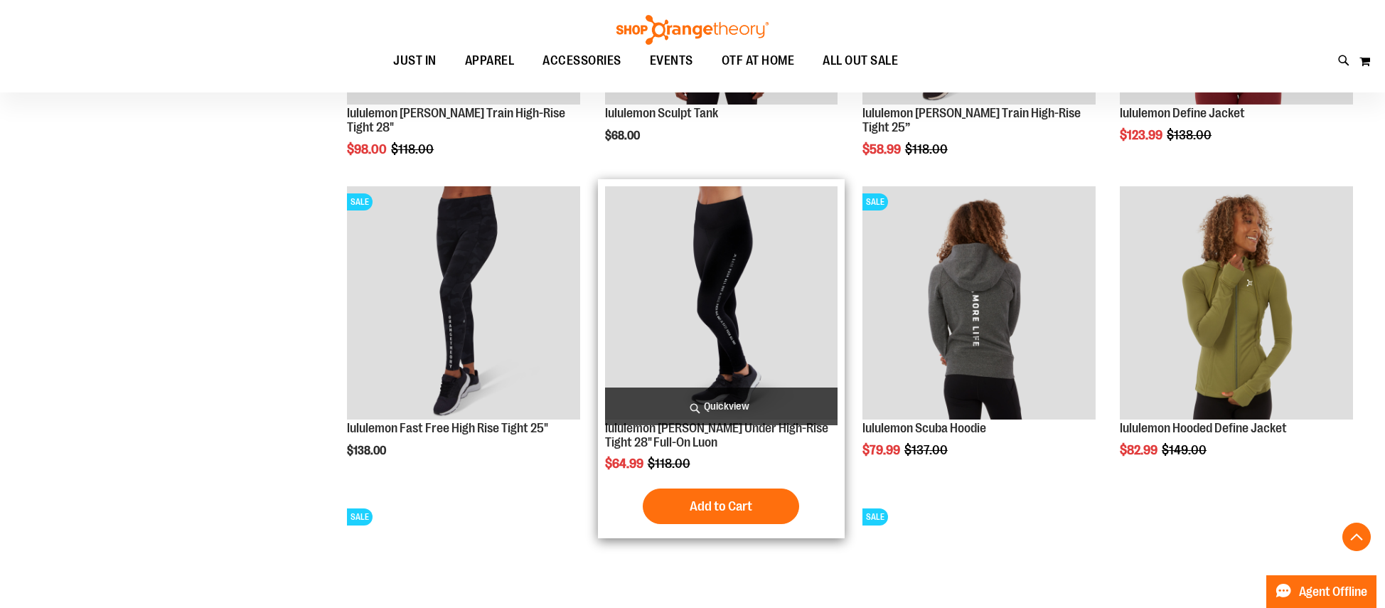
click at [737, 403] on span "Quickview" at bounding box center [721, 407] width 233 height 38
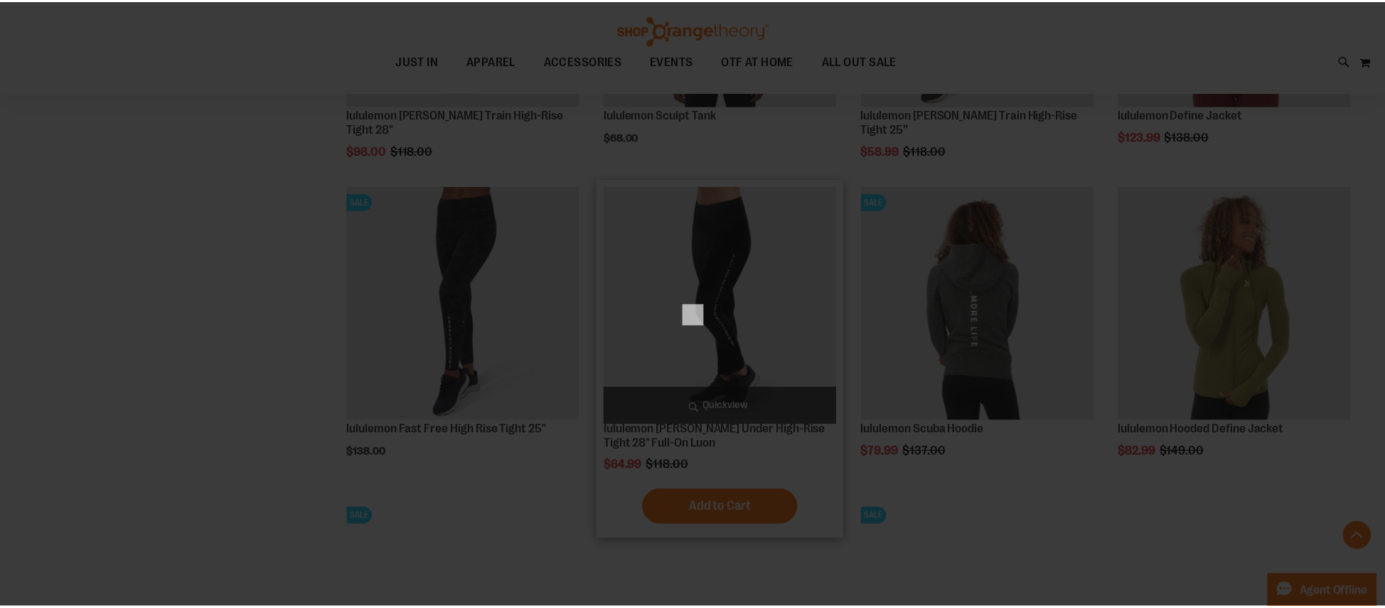
scroll to position [0, 0]
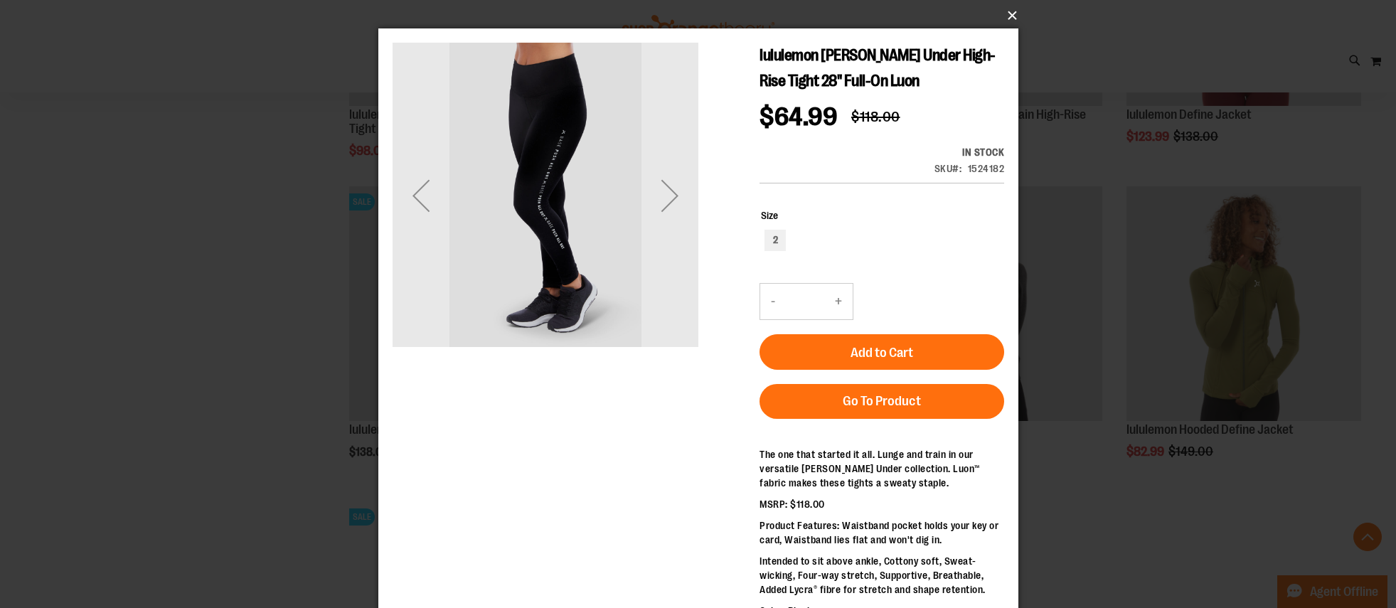
click at [1011, 16] on button "×" at bounding box center [703, 15] width 640 height 31
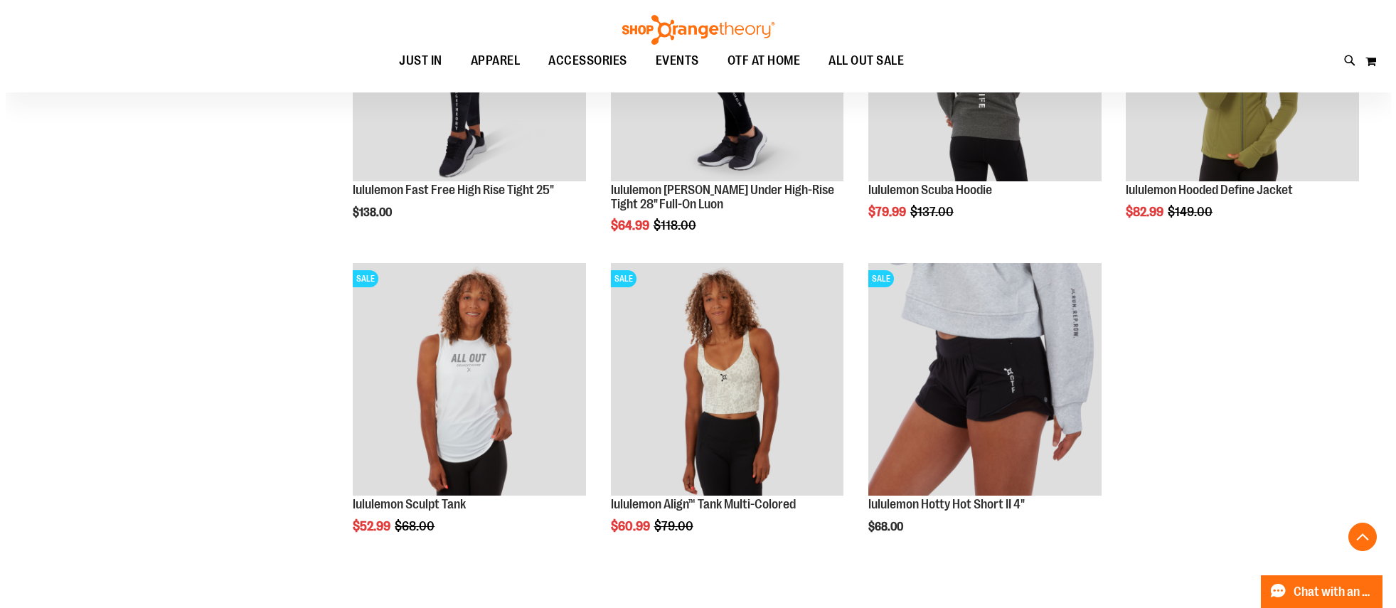
scroll to position [5456, 0]
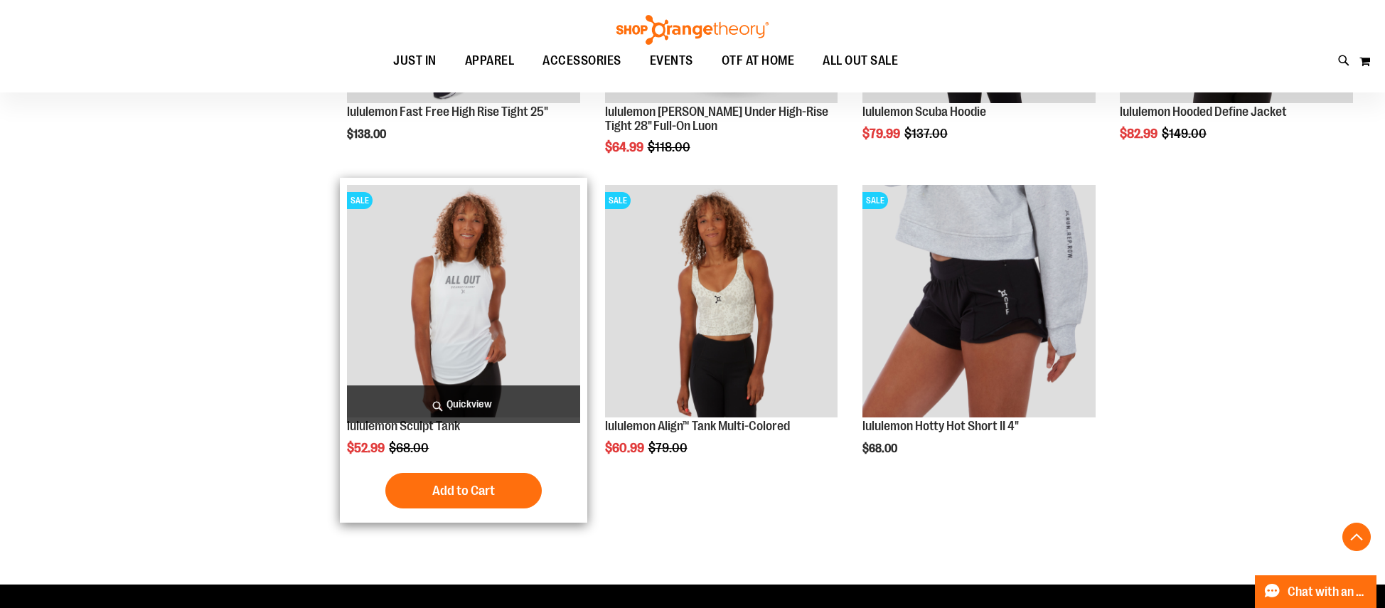
click at [470, 408] on span "Quickview" at bounding box center [463, 404] width 233 height 38
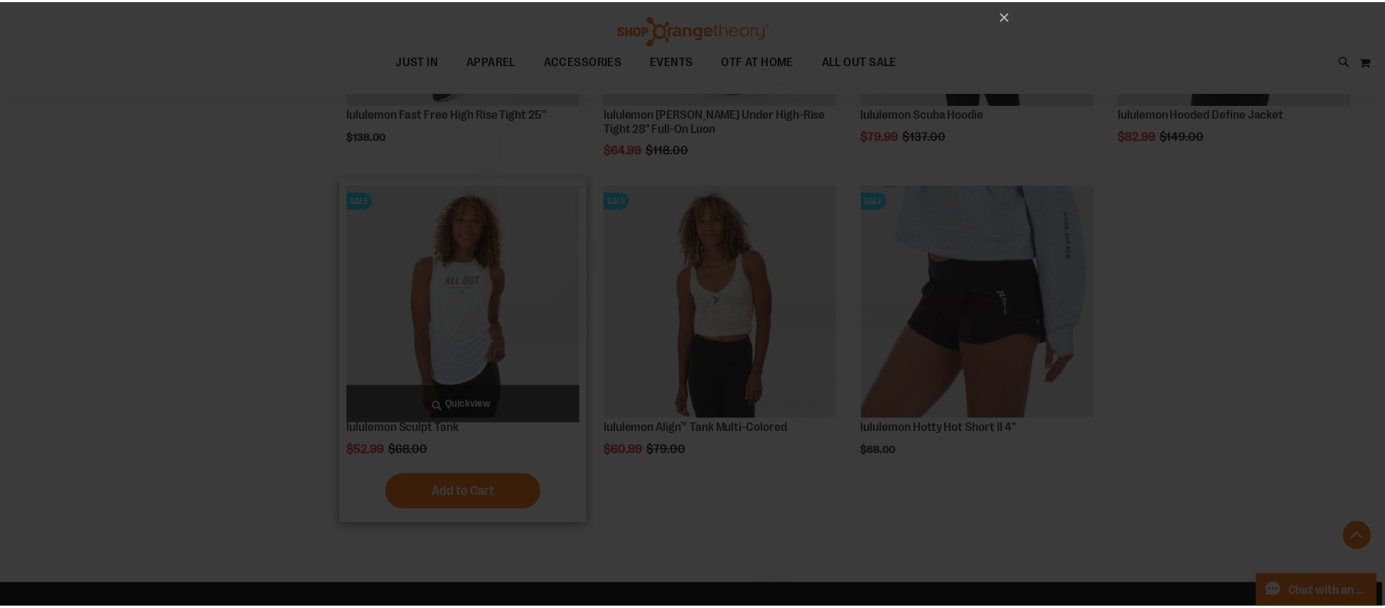
scroll to position [0, 0]
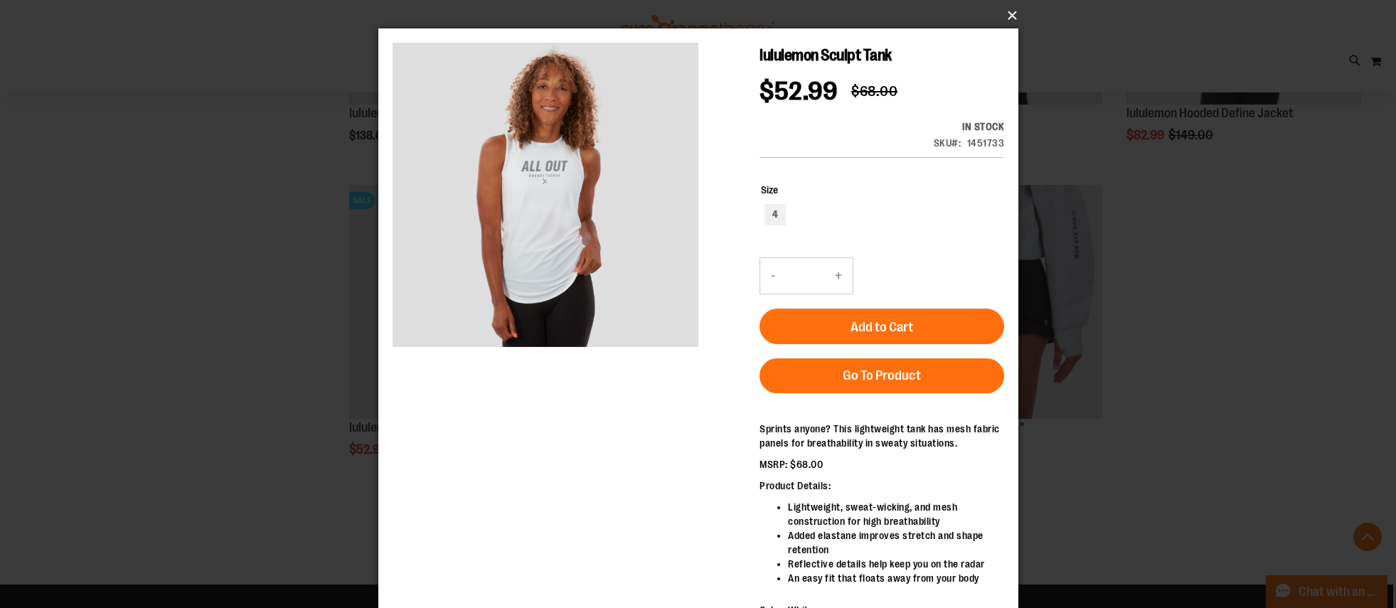
click at [1006, 14] on button "×" at bounding box center [703, 15] width 640 height 31
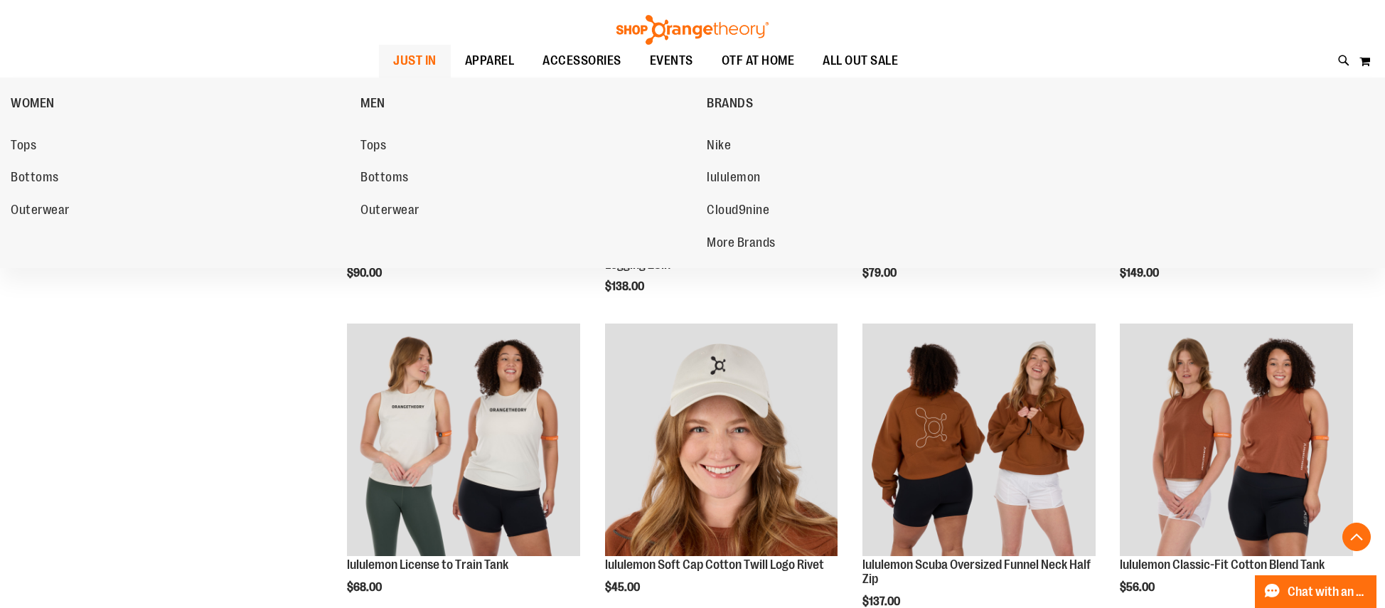
scroll to position [2169, 0]
click at [33, 147] on span "Tops" at bounding box center [24, 147] width 26 height 18
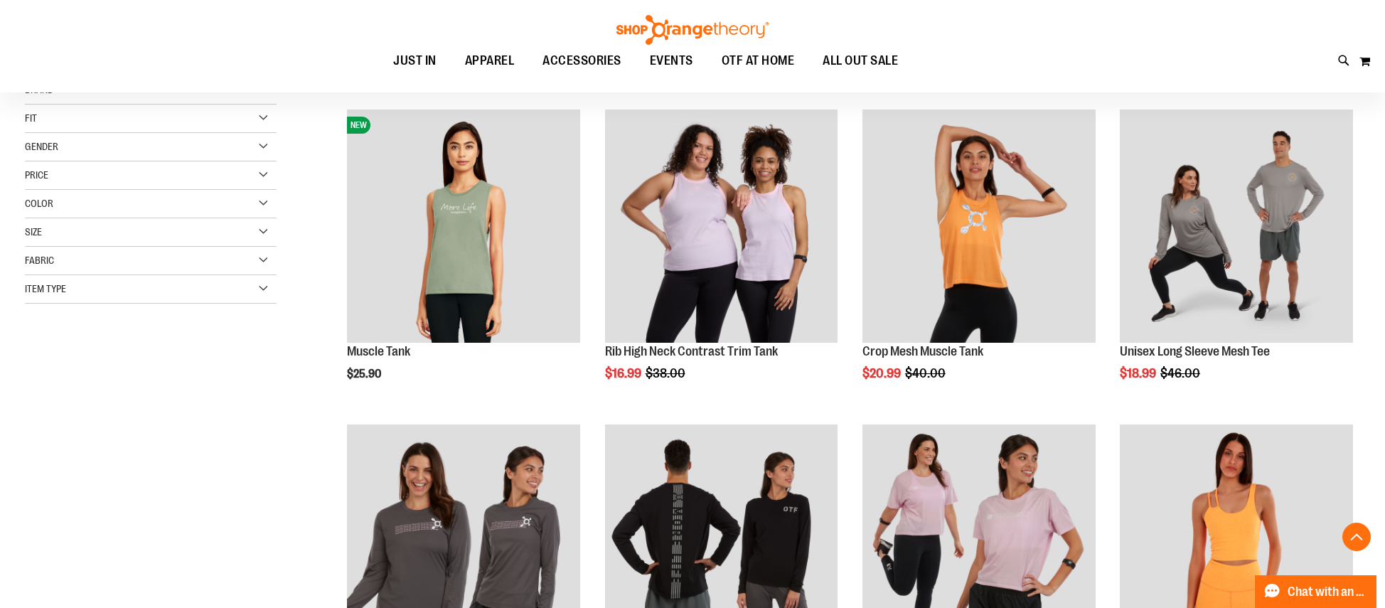
scroll to position [325, 0]
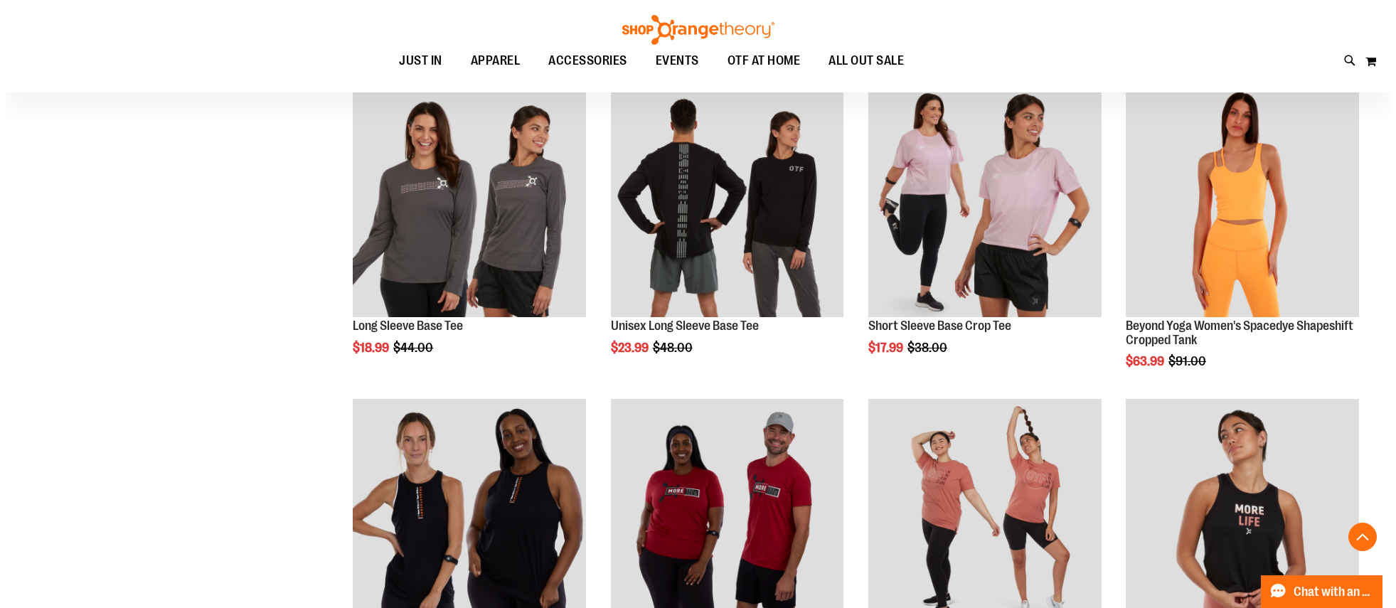
scroll to position [520, 0]
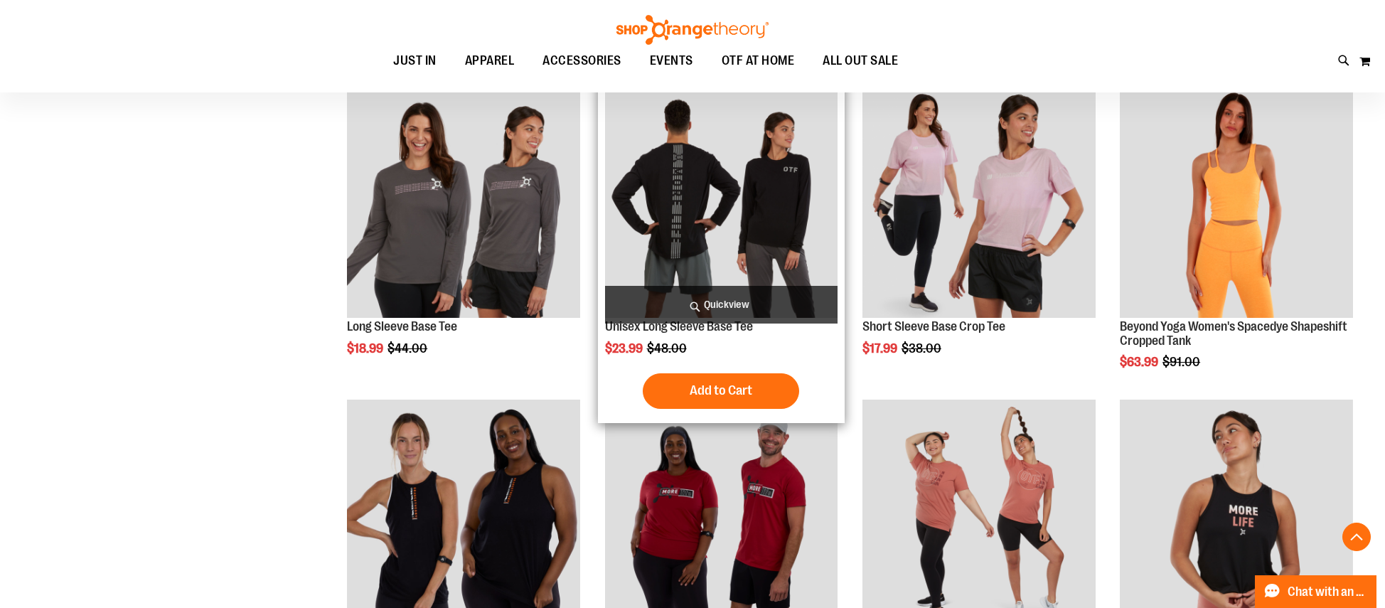
click at [722, 302] on span "Quickview" at bounding box center [721, 305] width 233 height 38
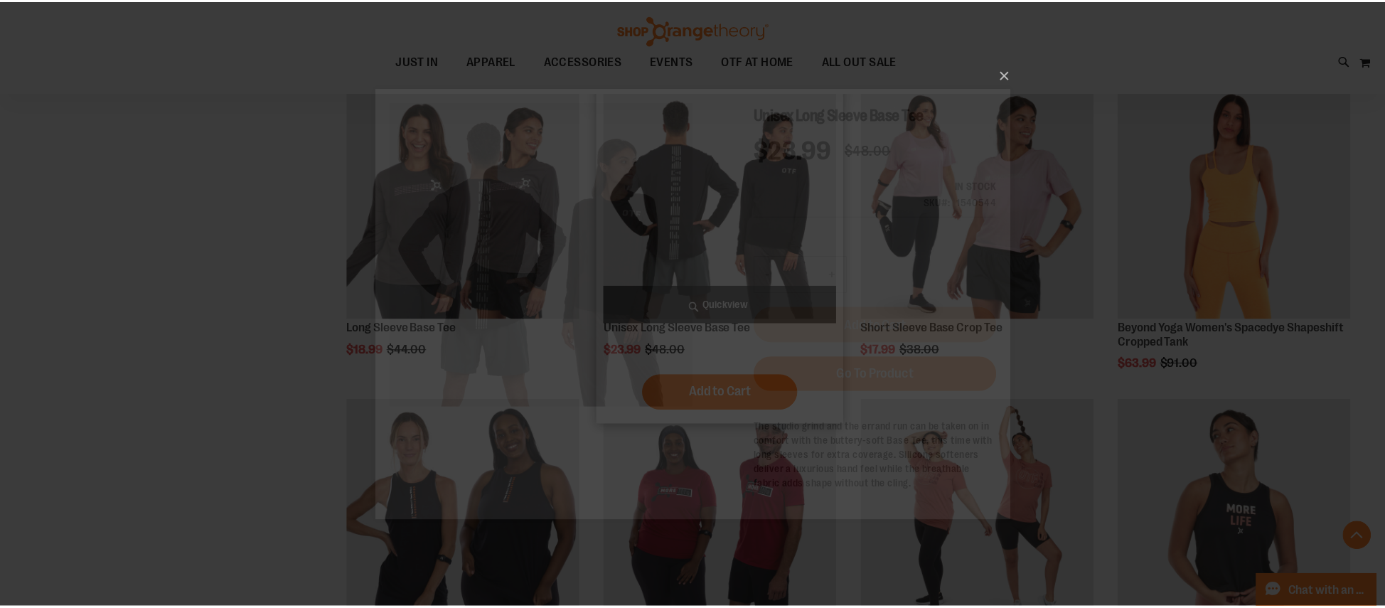
scroll to position [0, 0]
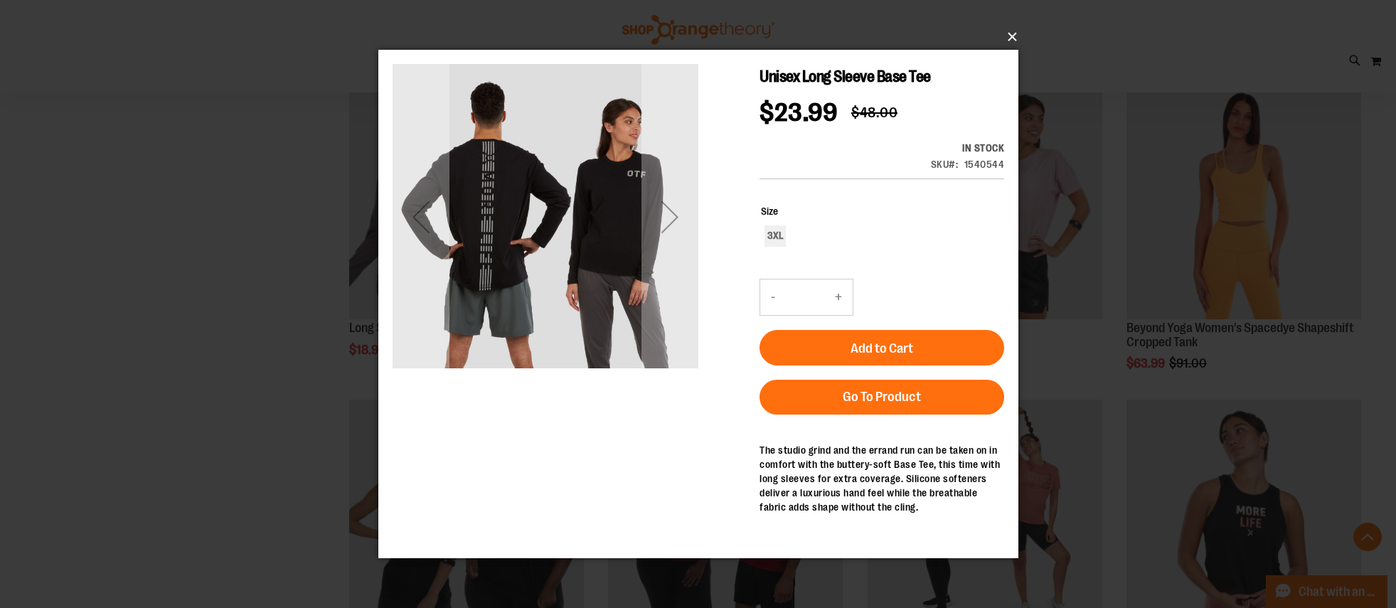
click at [1008, 35] on button "×" at bounding box center [703, 36] width 640 height 31
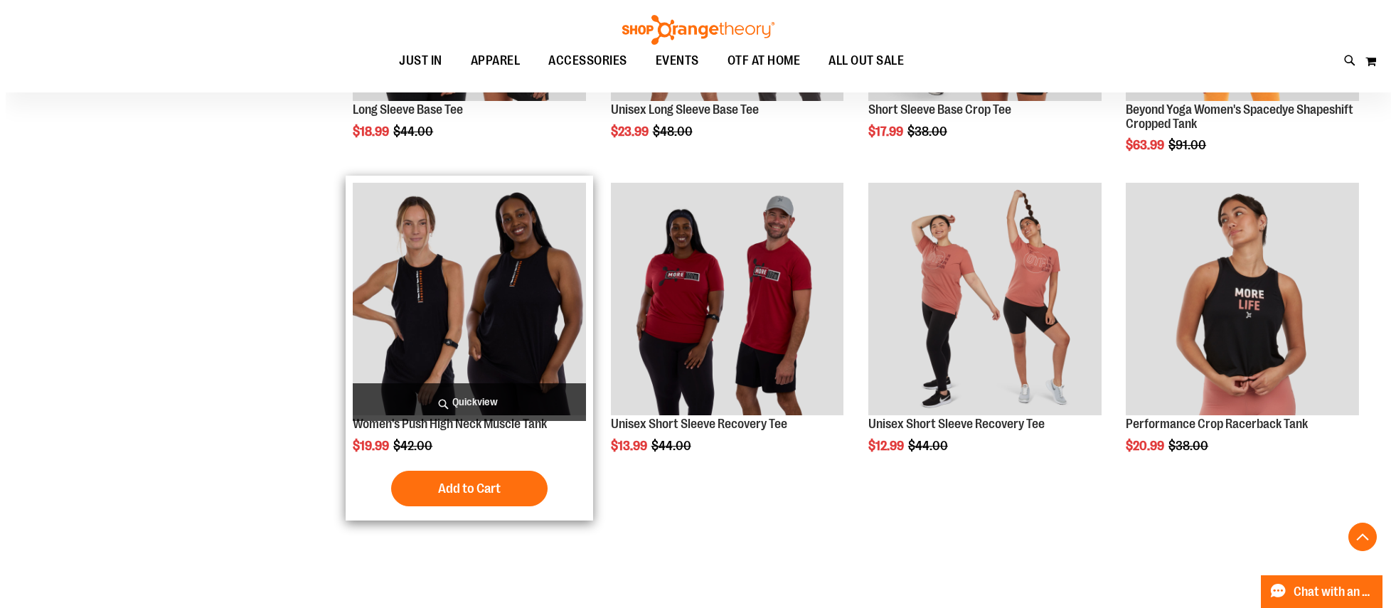
scroll to position [734, 0]
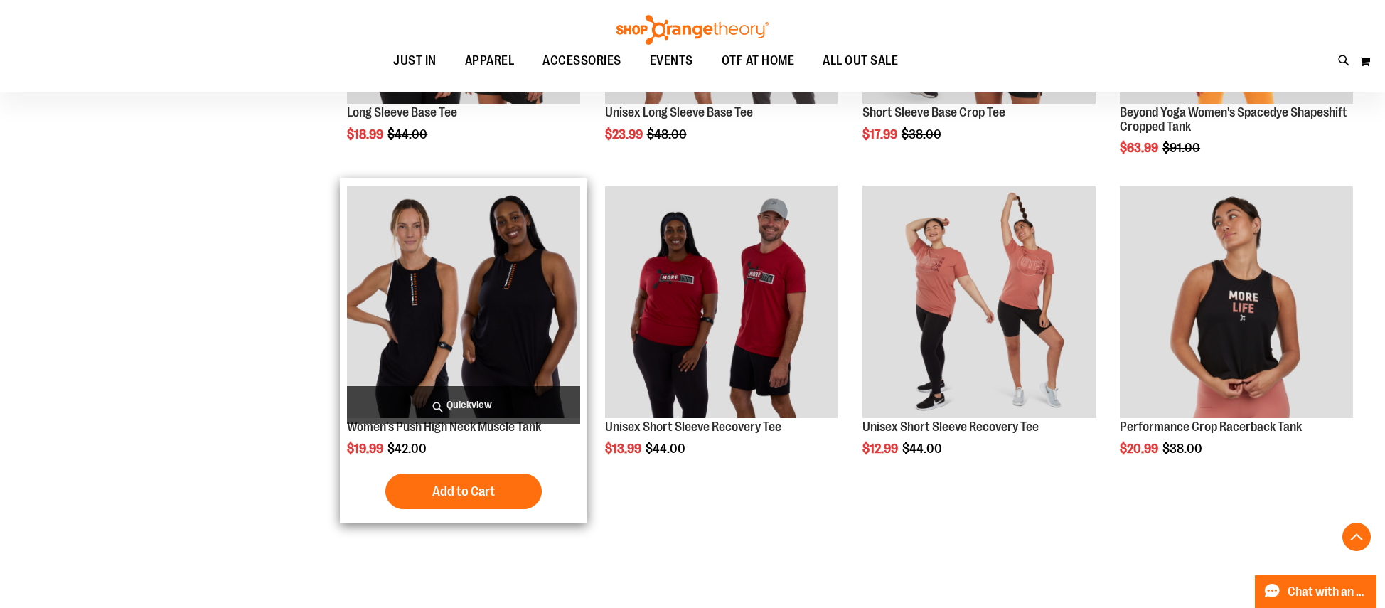
click at [488, 403] on span "Quickview" at bounding box center [463, 405] width 233 height 38
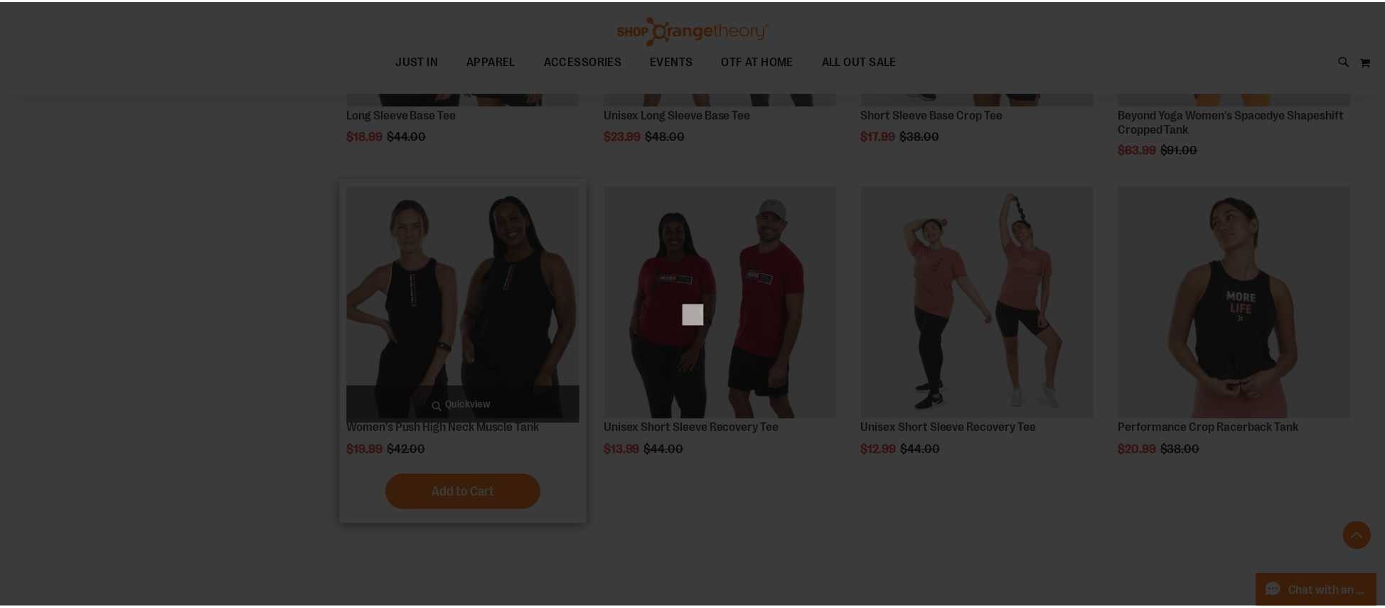
scroll to position [0, 0]
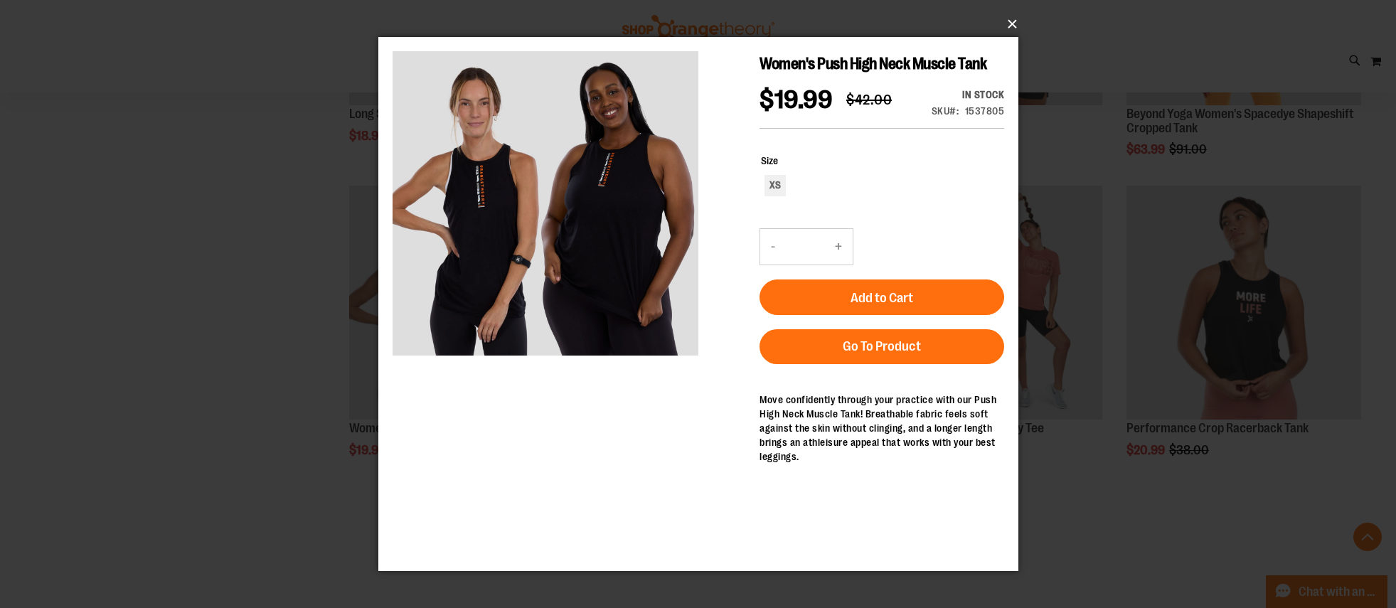
click at [1013, 23] on button "×" at bounding box center [703, 24] width 640 height 31
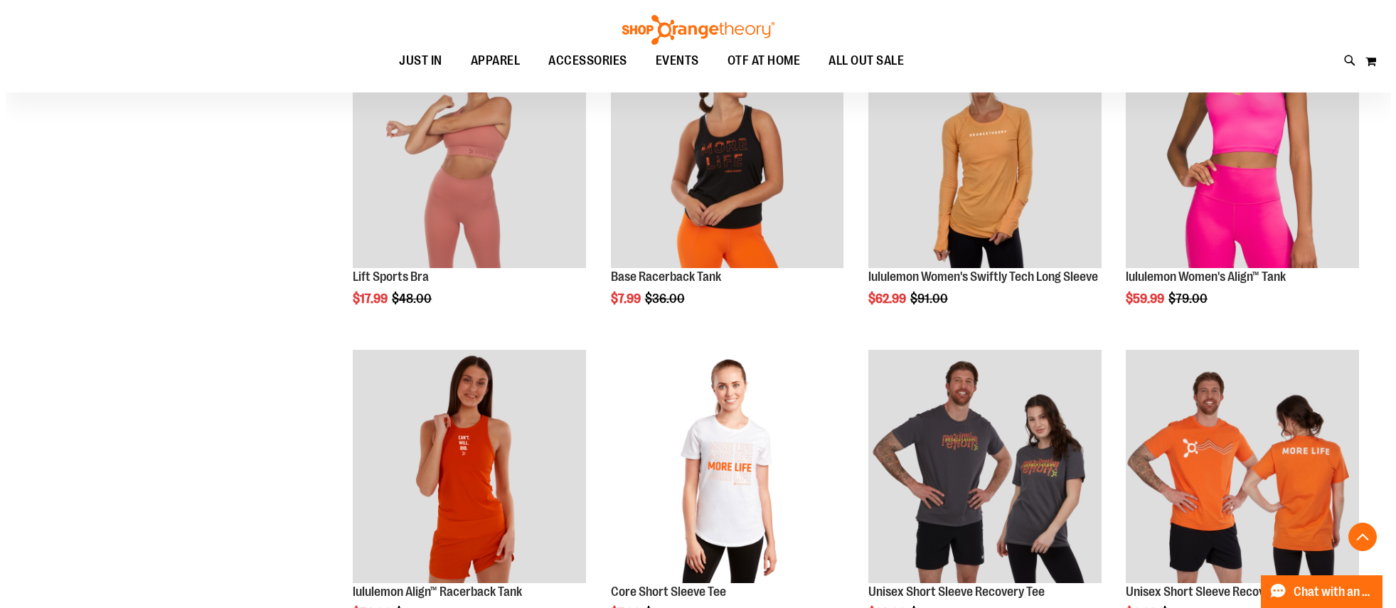
scroll to position [1202, 0]
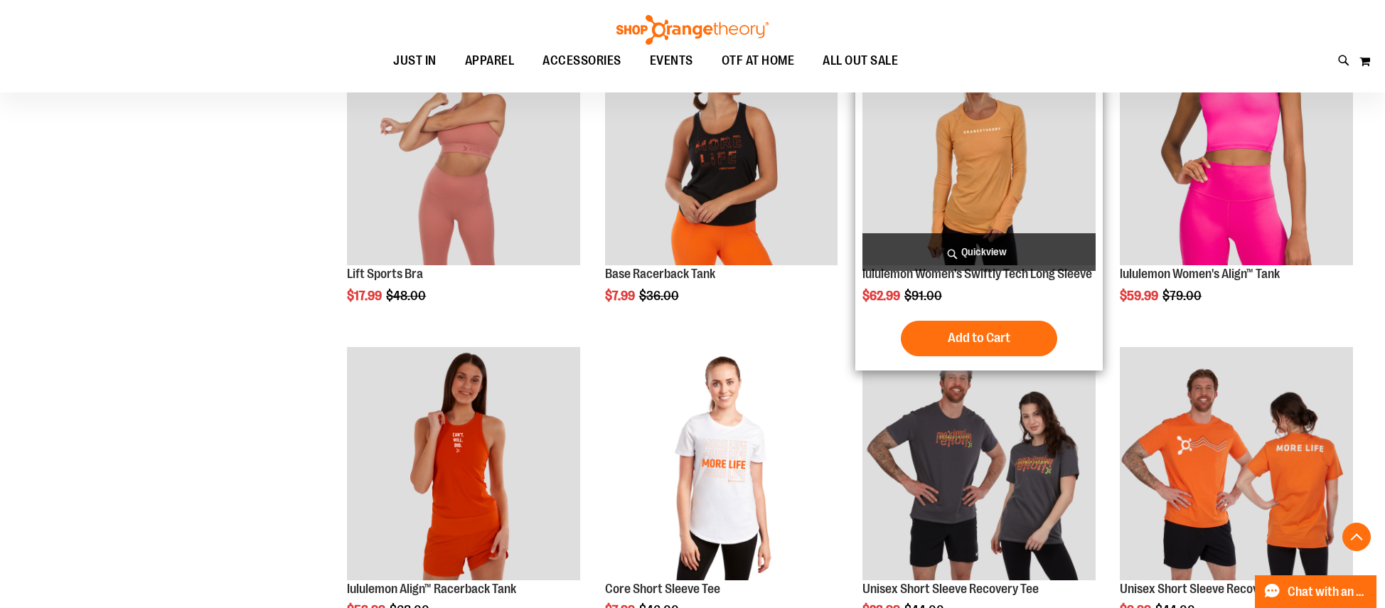
click at [976, 251] on span "Quickview" at bounding box center [979, 252] width 233 height 38
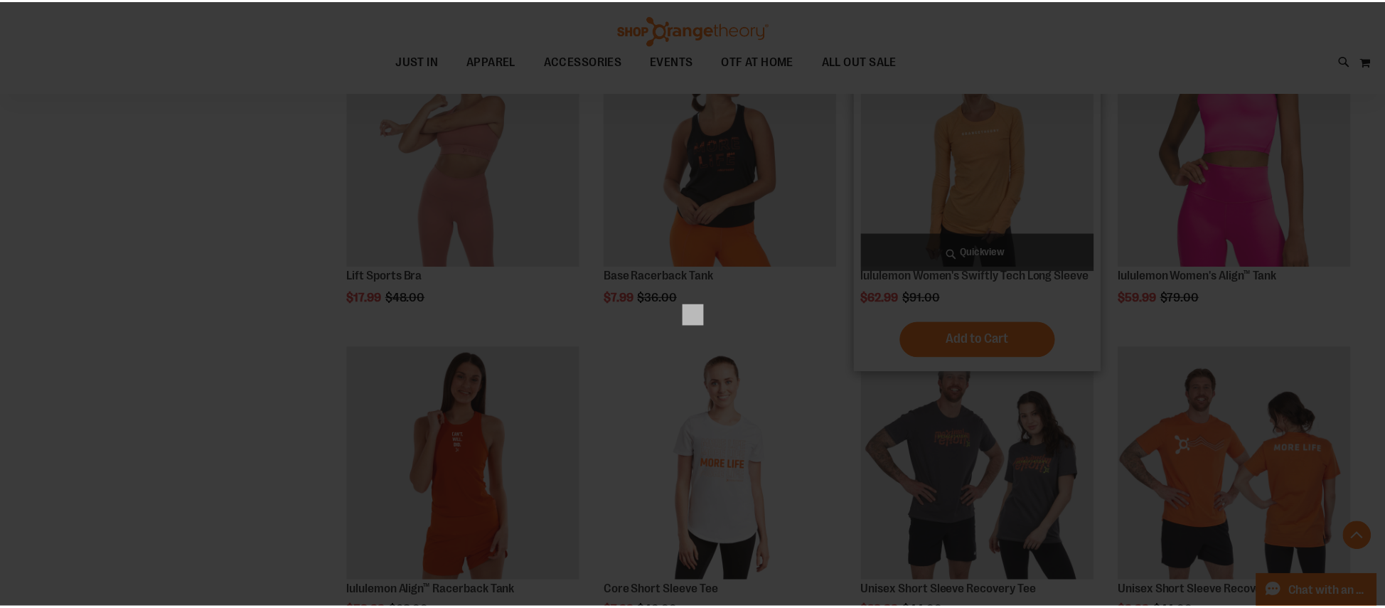
scroll to position [0, 0]
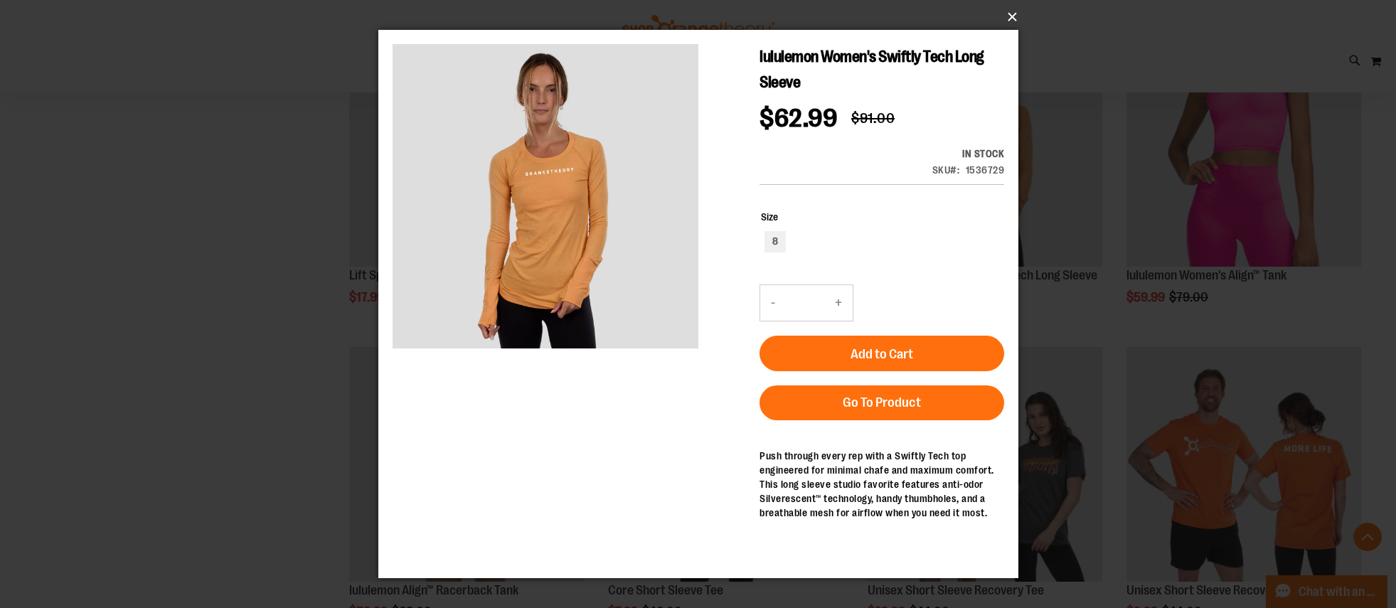
click at [1011, 9] on button "×" at bounding box center [703, 16] width 640 height 31
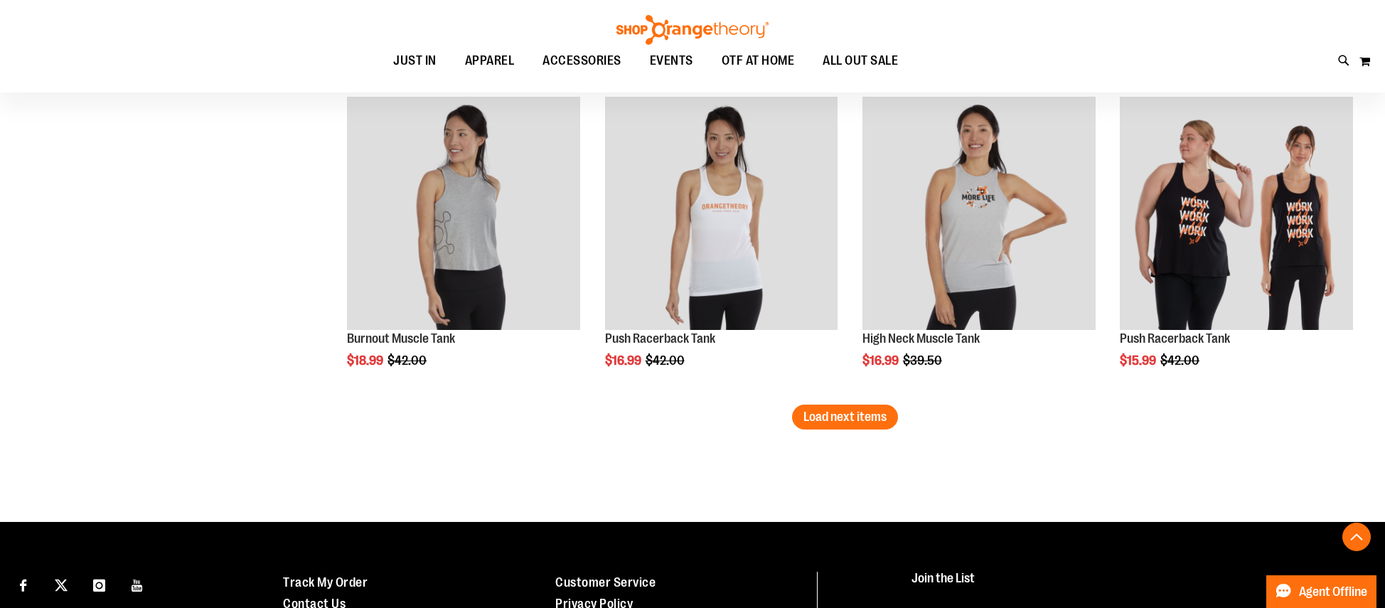
scroll to position [2714, 0]
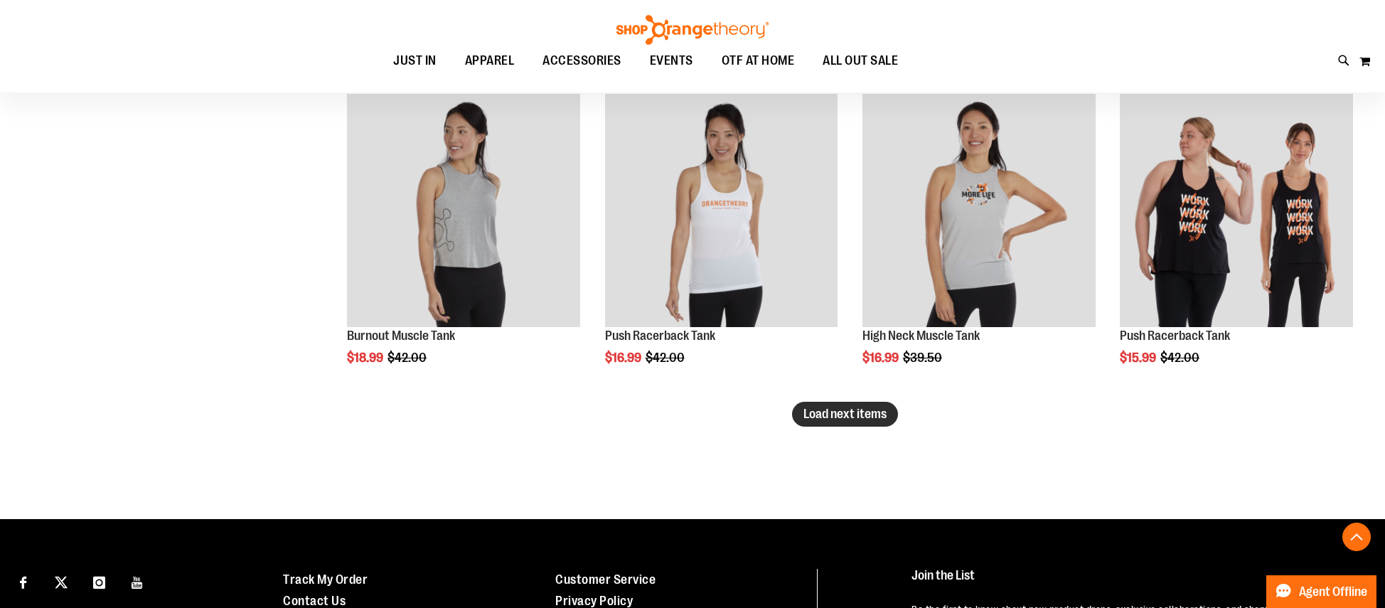
click at [825, 419] on span "Load next items" at bounding box center [845, 414] width 83 height 14
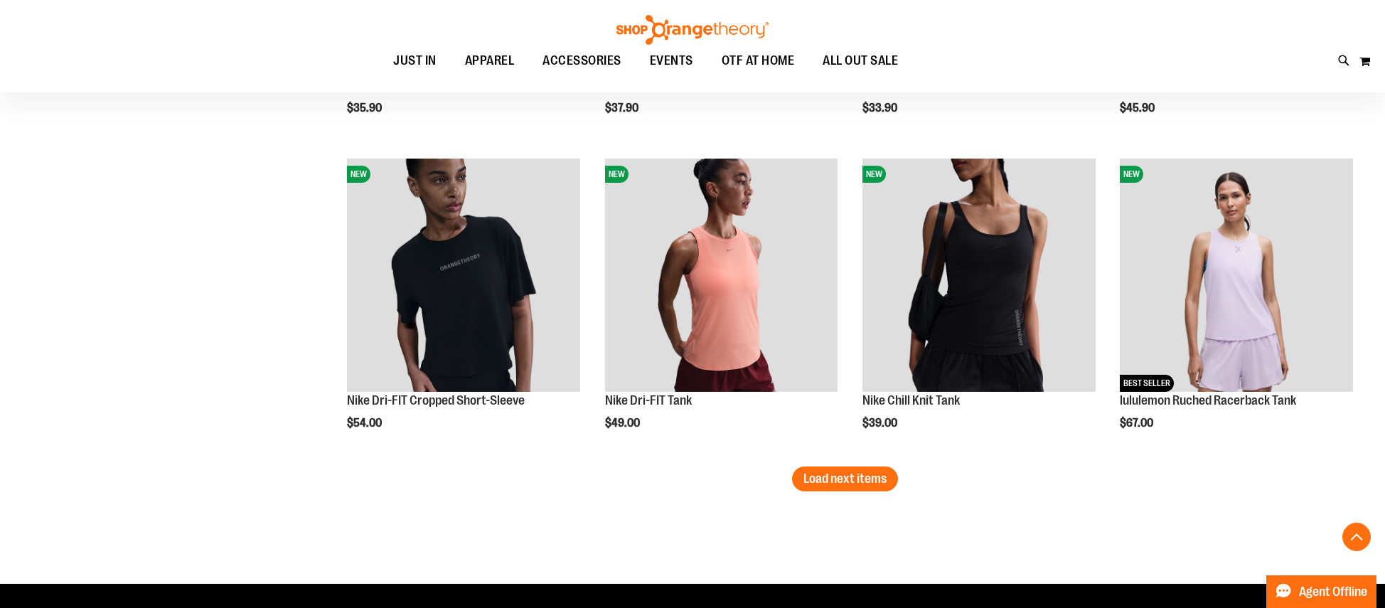
scroll to position [3596, 0]
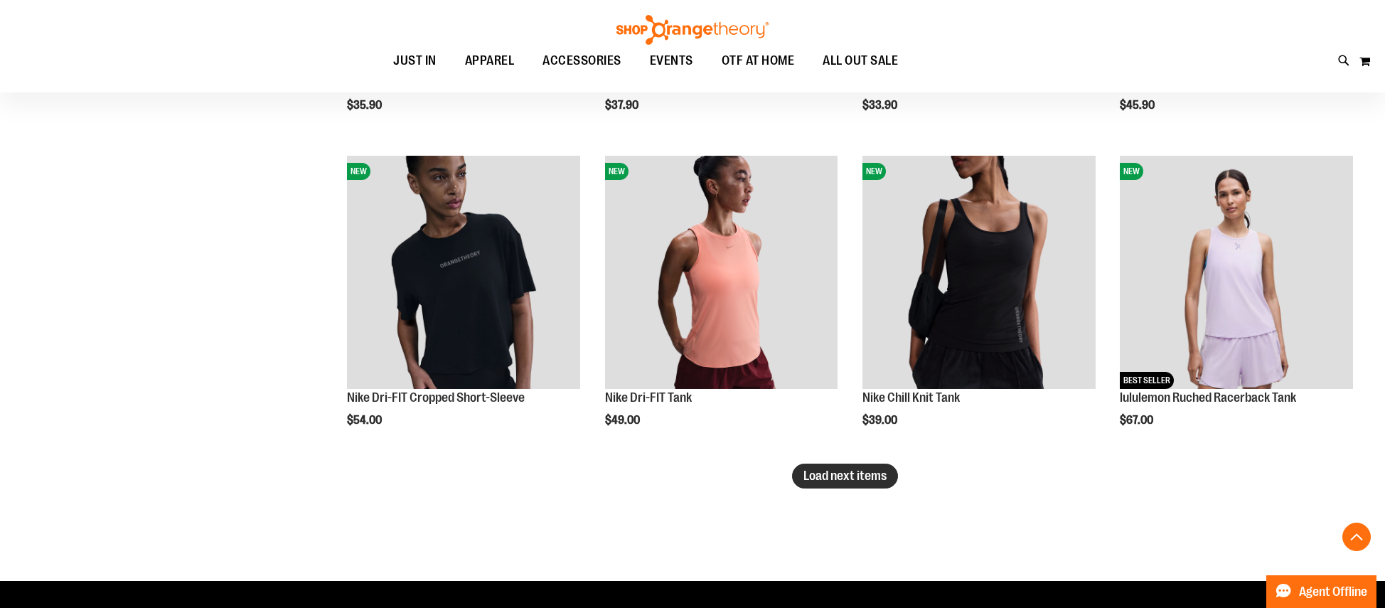
click at [848, 478] on span "Load next items" at bounding box center [845, 476] width 83 height 14
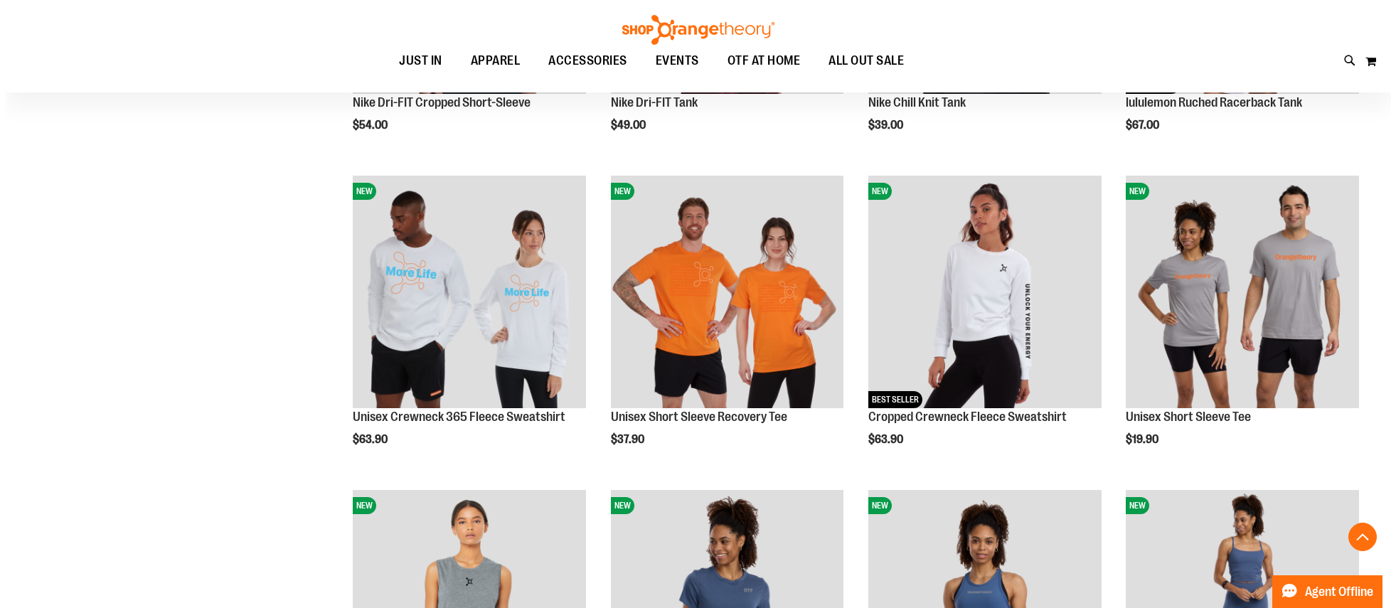
scroll to position [3892, 0]
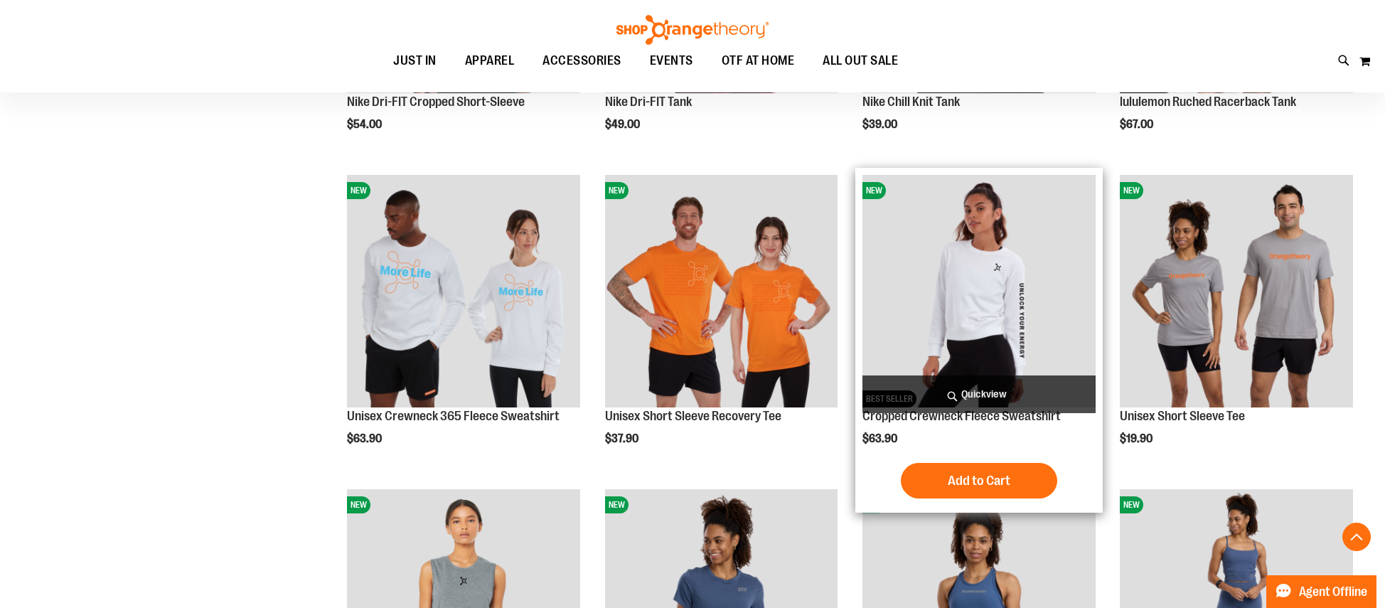
click at [984, 390] on span "Quickview" at bounding box center [979, 394] width 233 height 38
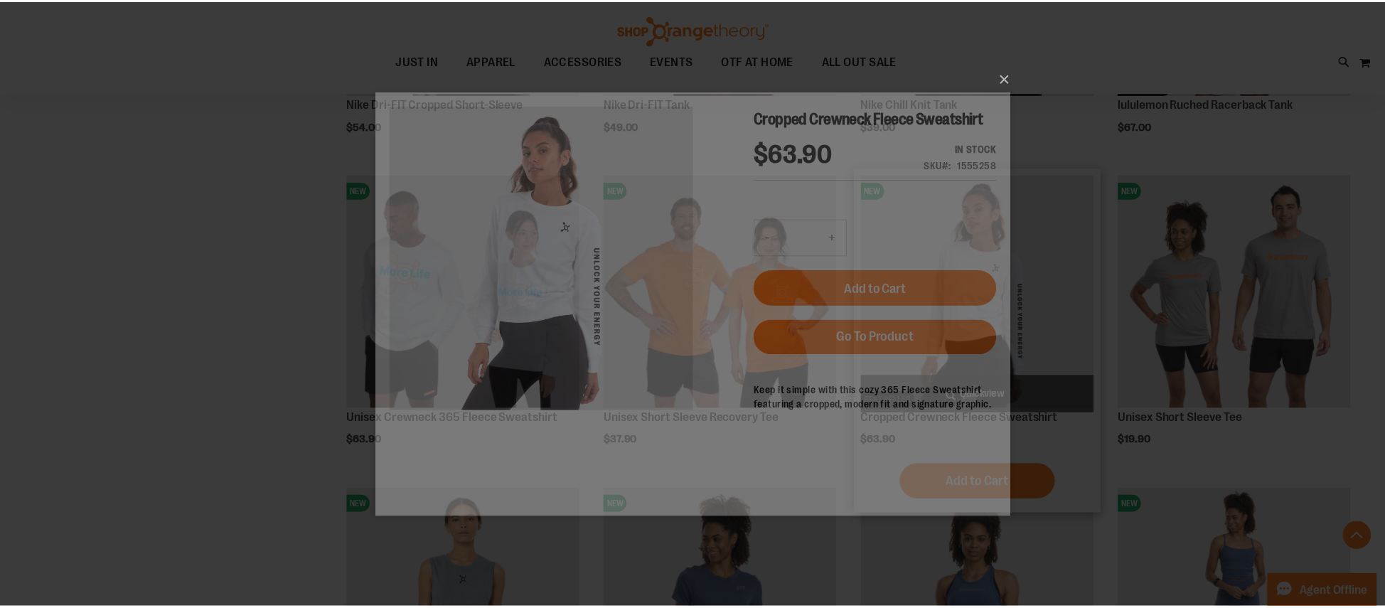
scroll to position [0, 0]
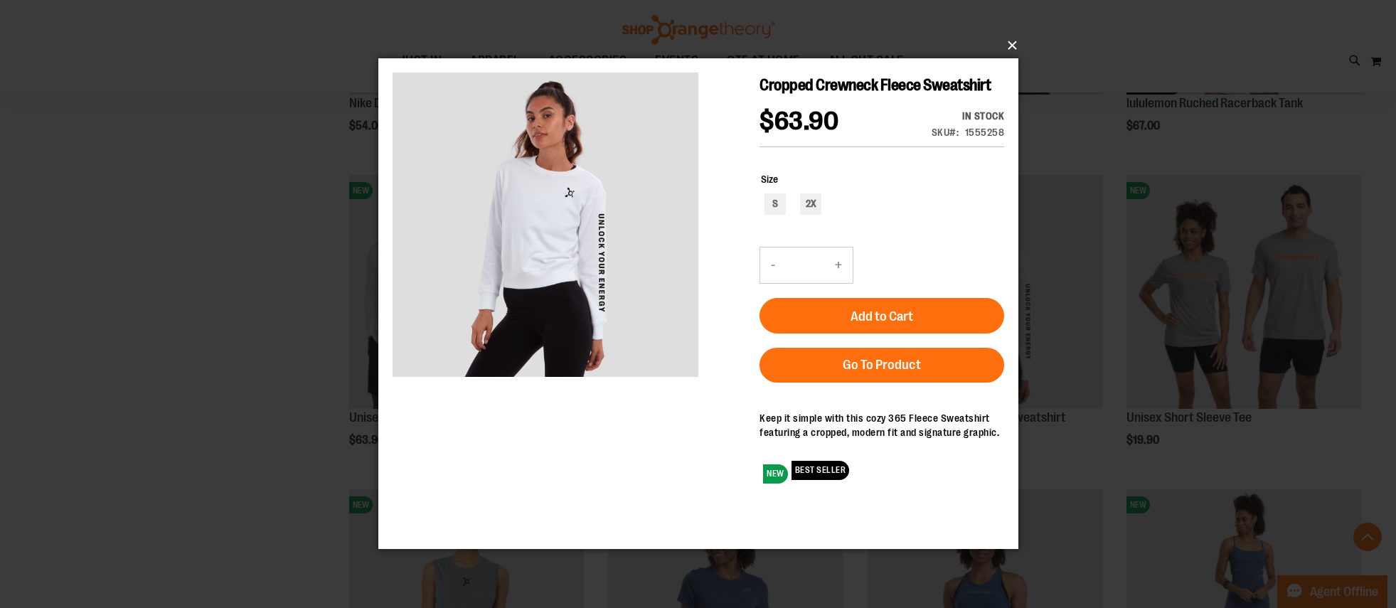
click at [1011, 42] on button "×" at bounding box center [703, 45] width 640 height 31
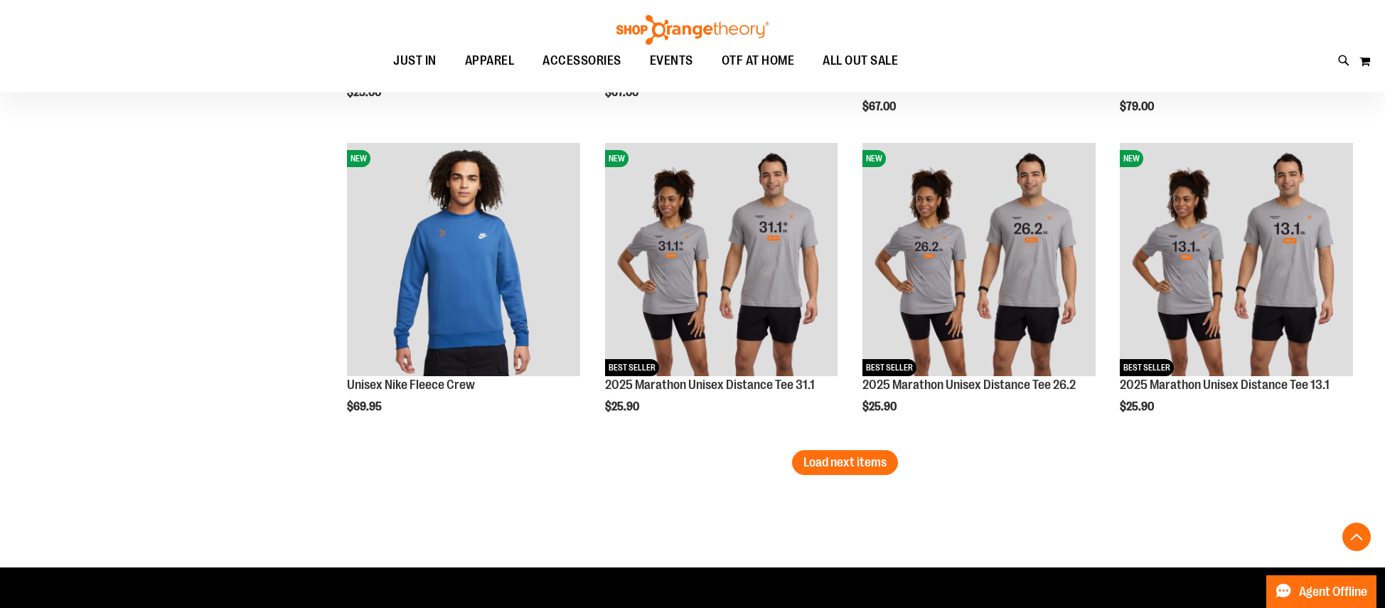
scroll to position [4554, 0]
click at [876, 466] on span "Load next items" at bounding box center [845, 461] width 83 height 14
